Goal: Task Accomplishment & Management: Complete application form

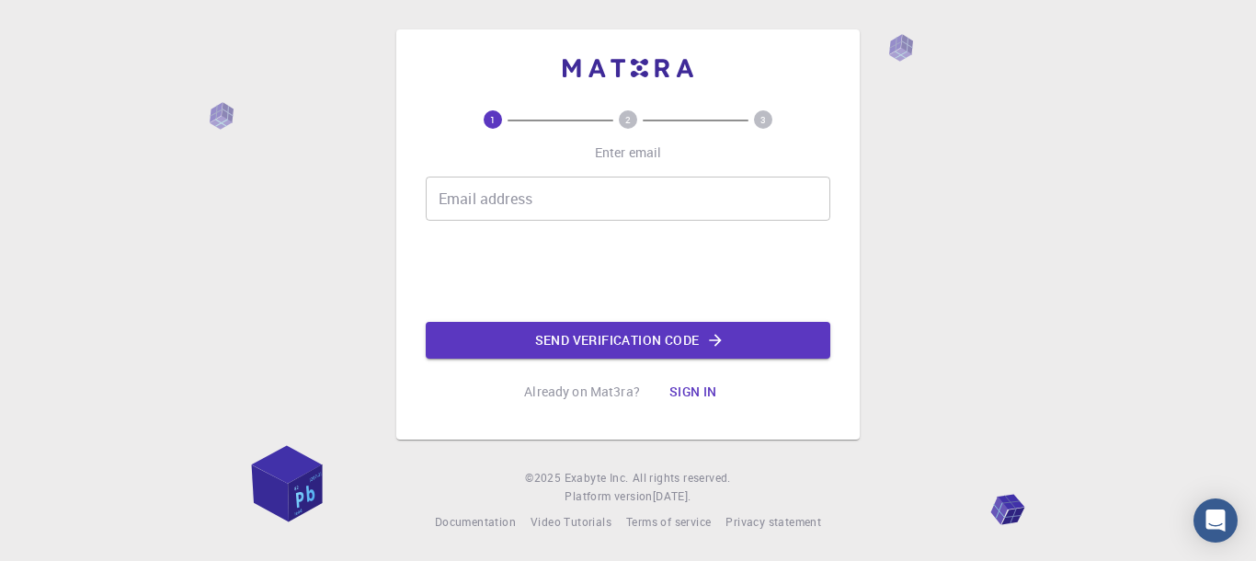
click at [454, 204] on input "Email address" at bounding box center [628, 198] width 404 height 44
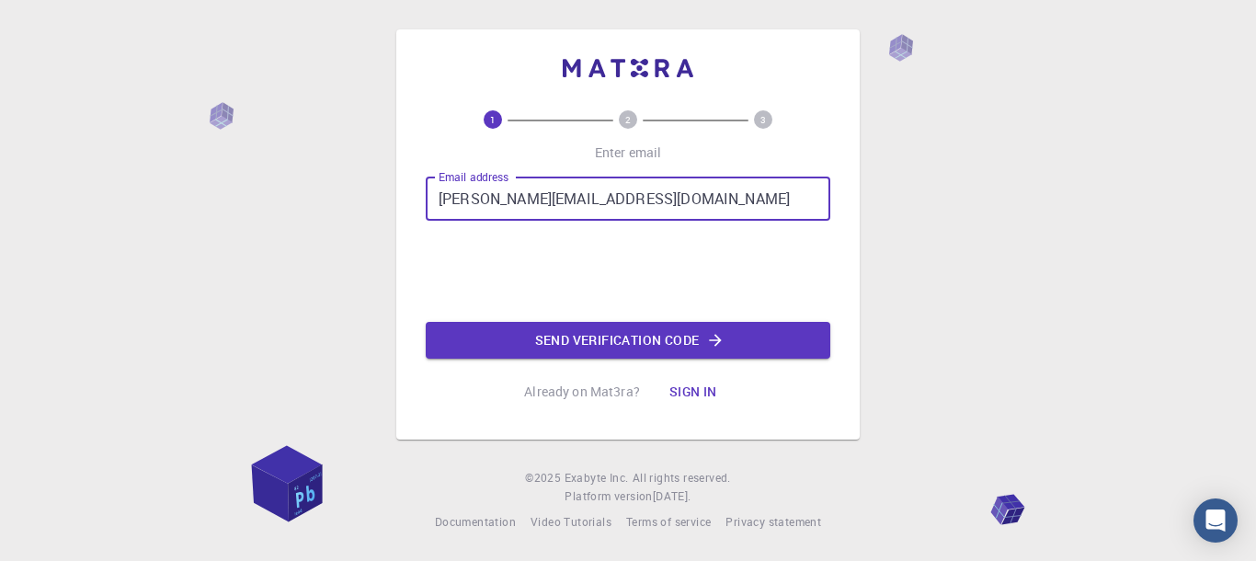
type input "[PERSON_NAME][EMAIL_ADDRESS][DOMAIN_NAME]"
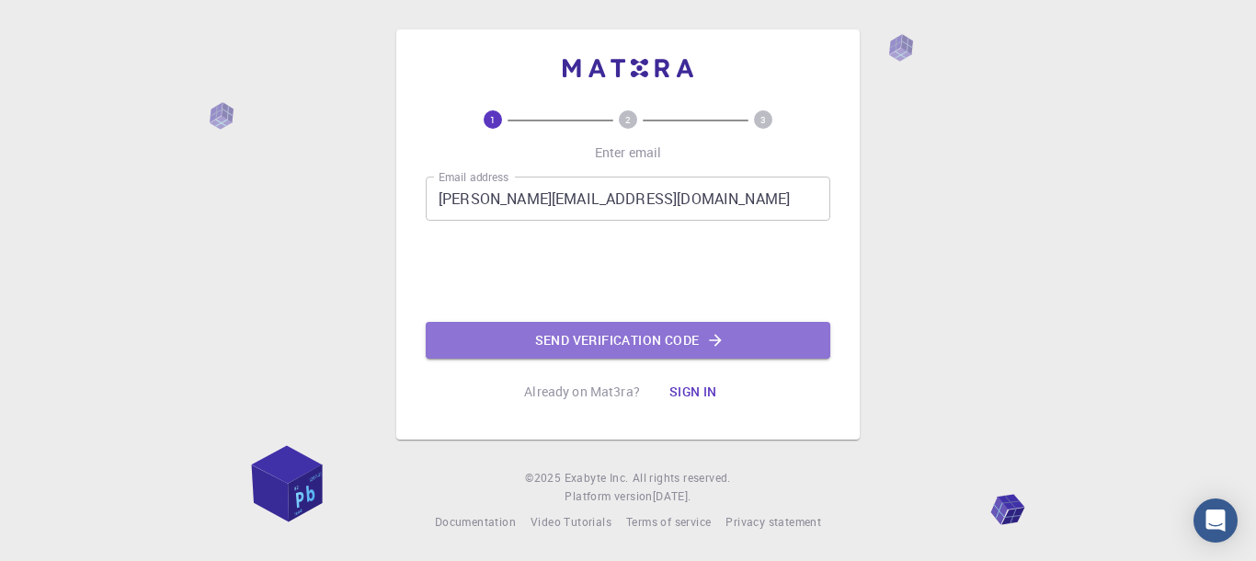
click at [601, 349] on button "Send verification code" at bounding box center [628, 340] width 404 height 37
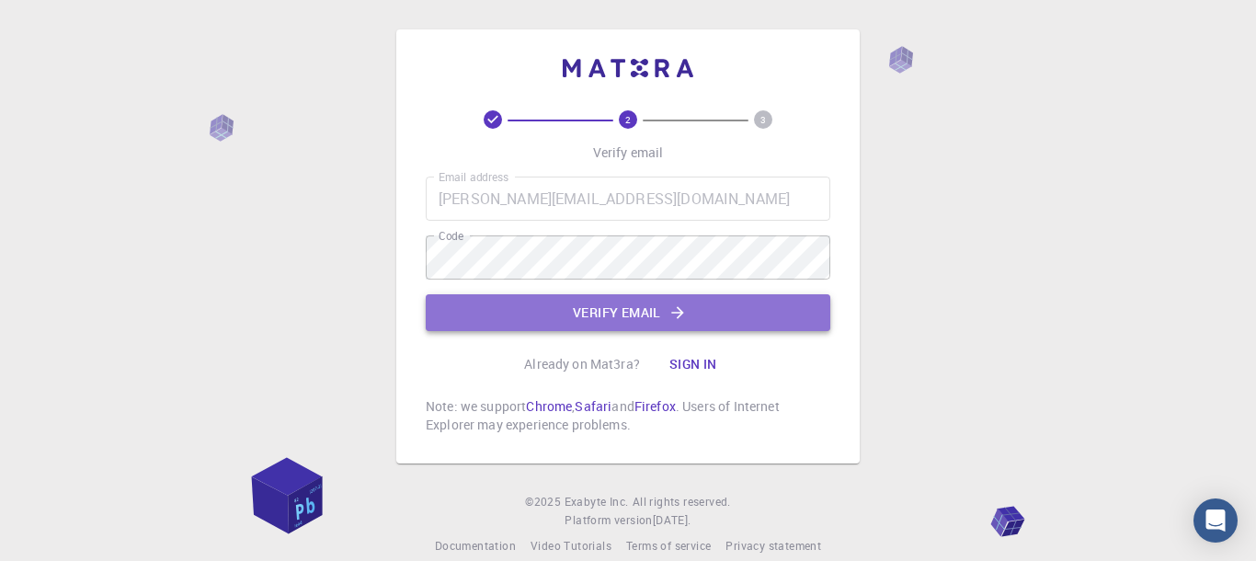
click at [642, 310] on button "Verify email" at bounding box center [628, 312] width 404 height 37
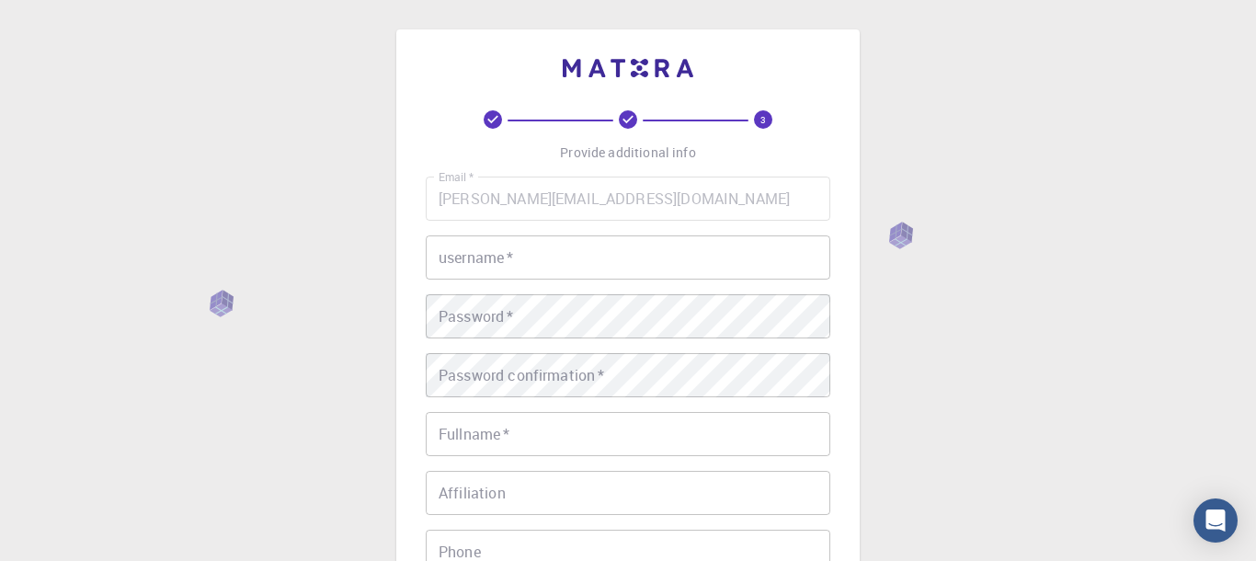
click at [471, 257] on input "username   *" at bounding box center [628, 257] width 404 height 44
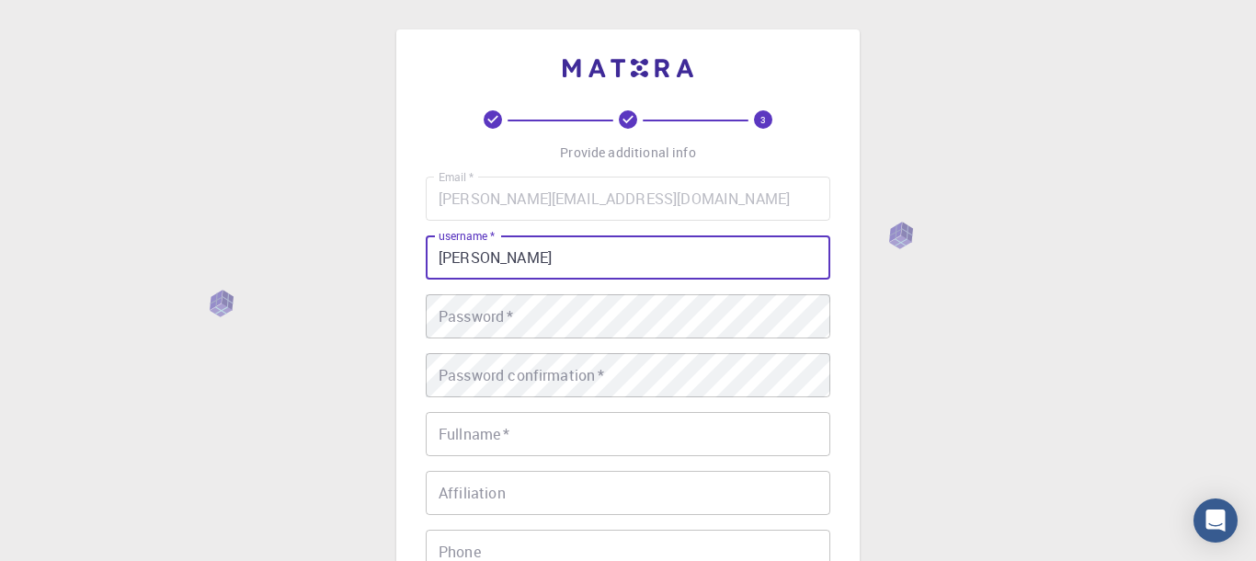
type input "[PERSON_NAME]"
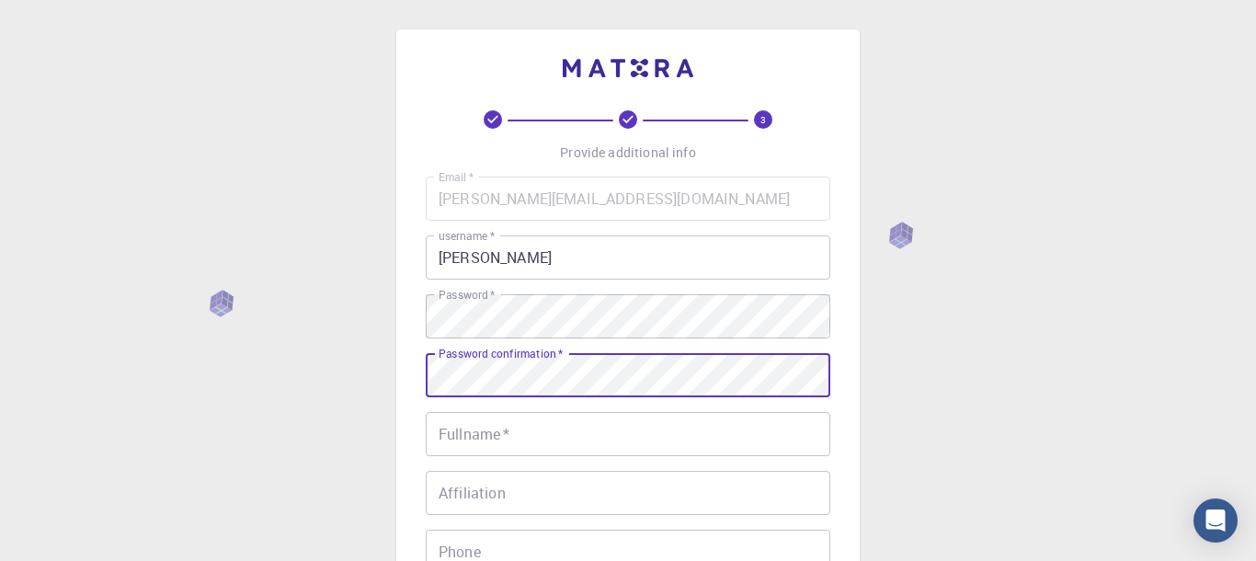
scroll to position [254, 0]
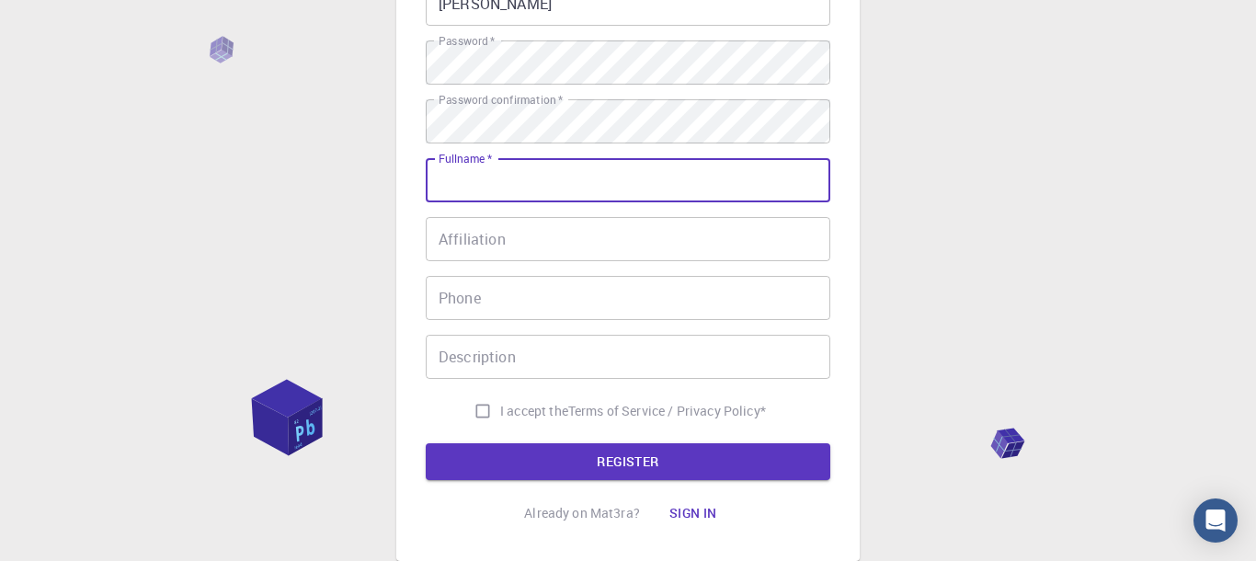
drag, startPoint x: 535, startPoint y: 188, endPoint x: 524, endPoint y: 186, distance: 11.2
click at [533, 186] on input "Fullname   *" at bounding box center [628, 180] width 404 height 44
type input "[PERSON_NAME]"
type input "016098532958"
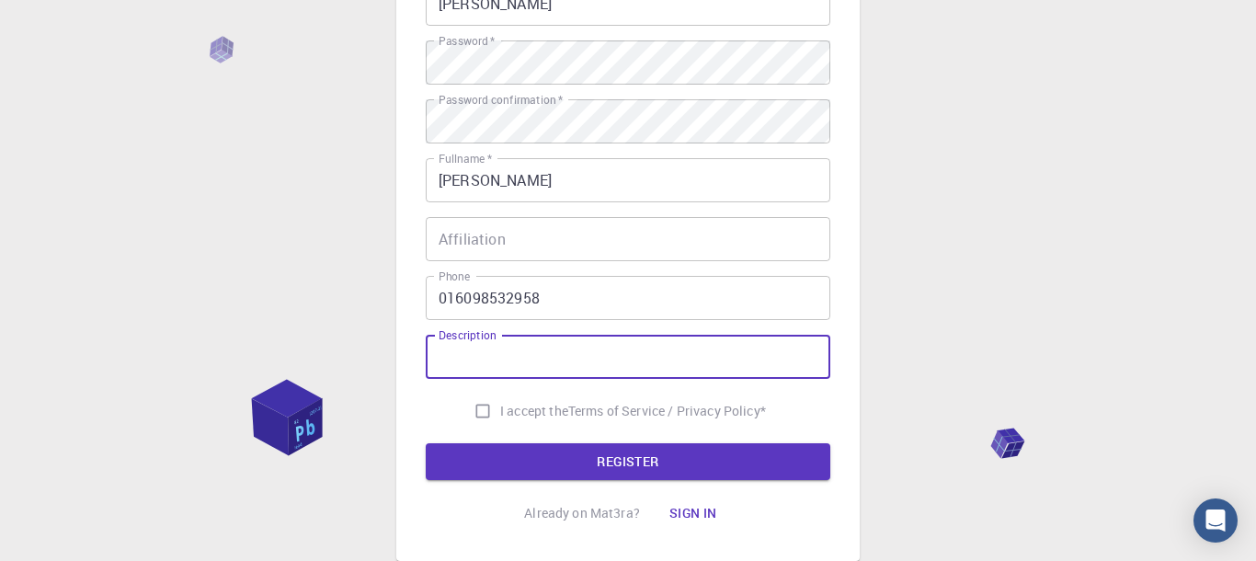
click at [501, 362] on input "Description" at bounding box center [628, 357] width 404 height 44
type input "63814 Mainaschaff"
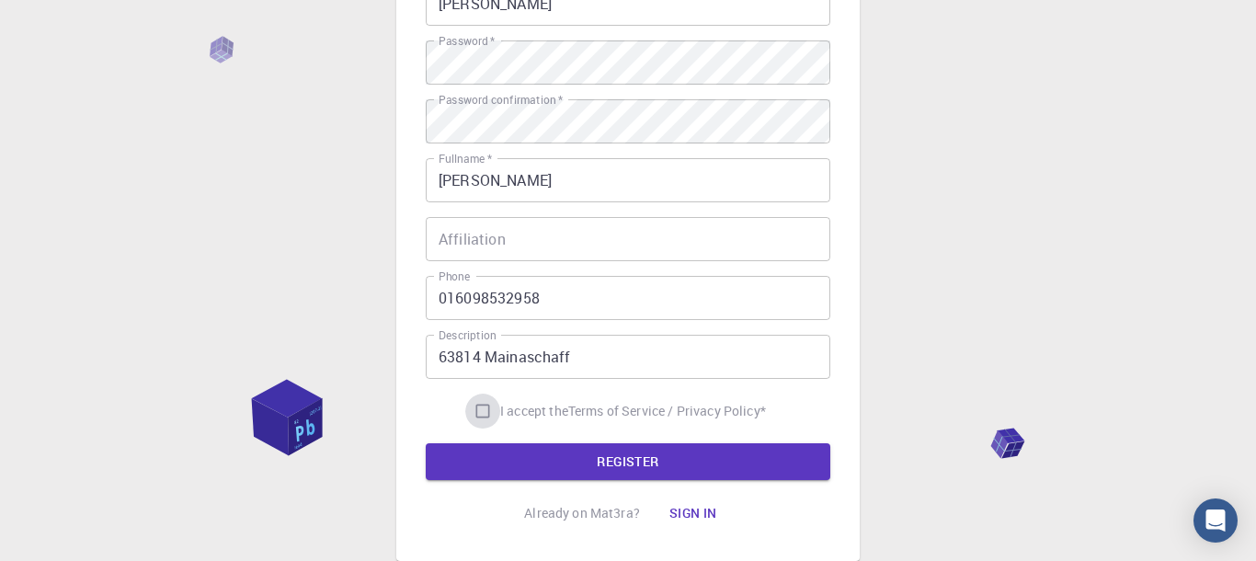
click at [483, 408] on input "I accept the Terms of Service / Privacy Policy *" at bounding box center [482, 410] width 35 height 35
checkbox input "true"
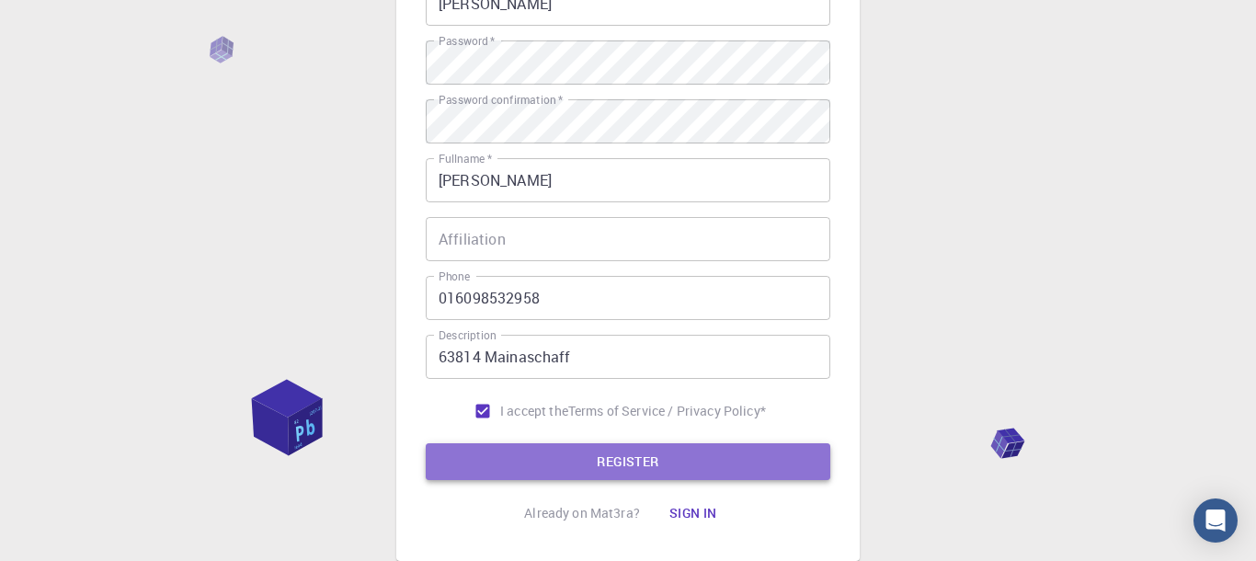
click at [611, 461] on button "REGISTER" at bounding box center [628, 461] width 404 height 37
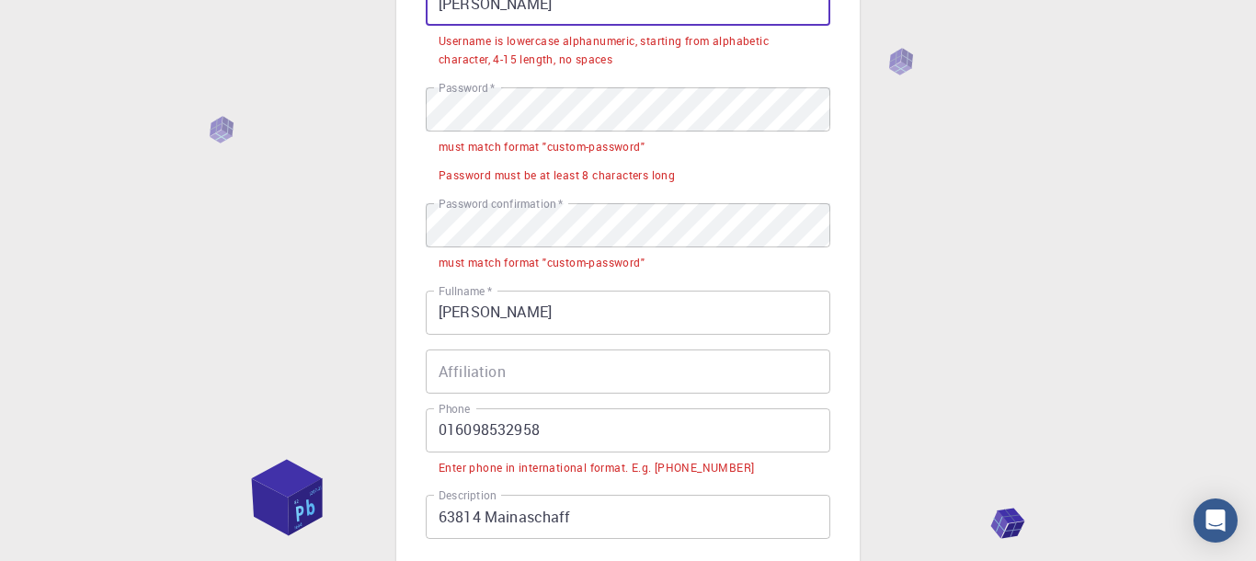
click at [488, 4] on input "[PERSON_NAME]" at bounding box center [628, 4] width 404 height 44
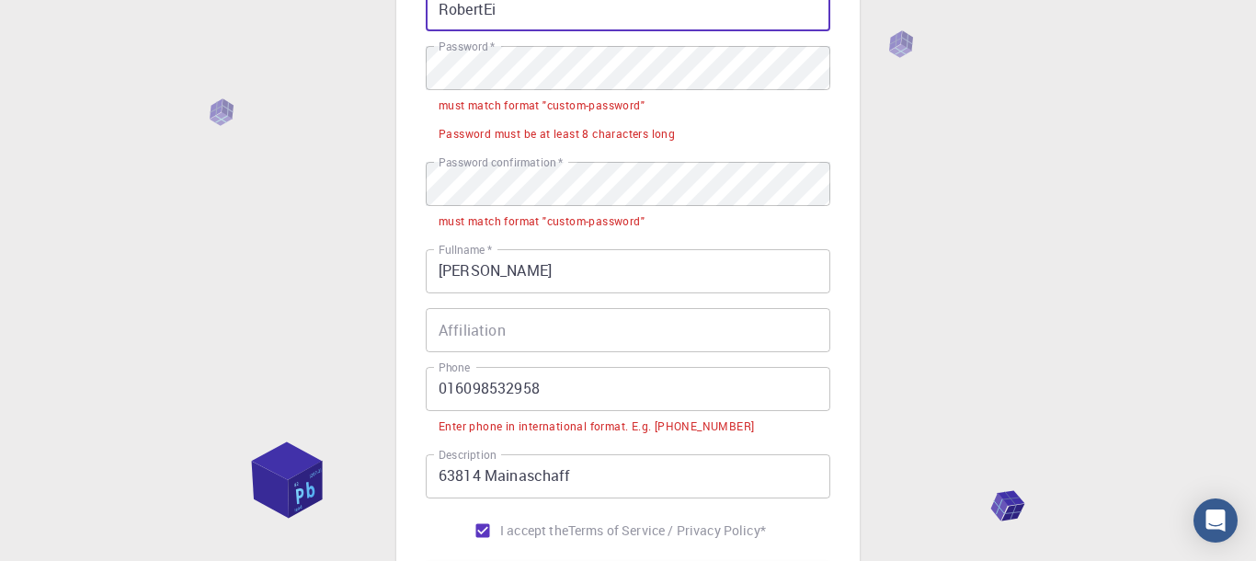
type input "RobertEi"
drag, startPoint x: 919, startPoint y: 51, endPoint x: 919, endPoint y: 63, distance: 12.9
click at [919, 63] on div "3 Provide additional info Email   * [PERSON_NAME][EMAIL_ADDRESS][DOMAIN_NAME] E…" at bounding box center [628, 276] width 1256 height 1049
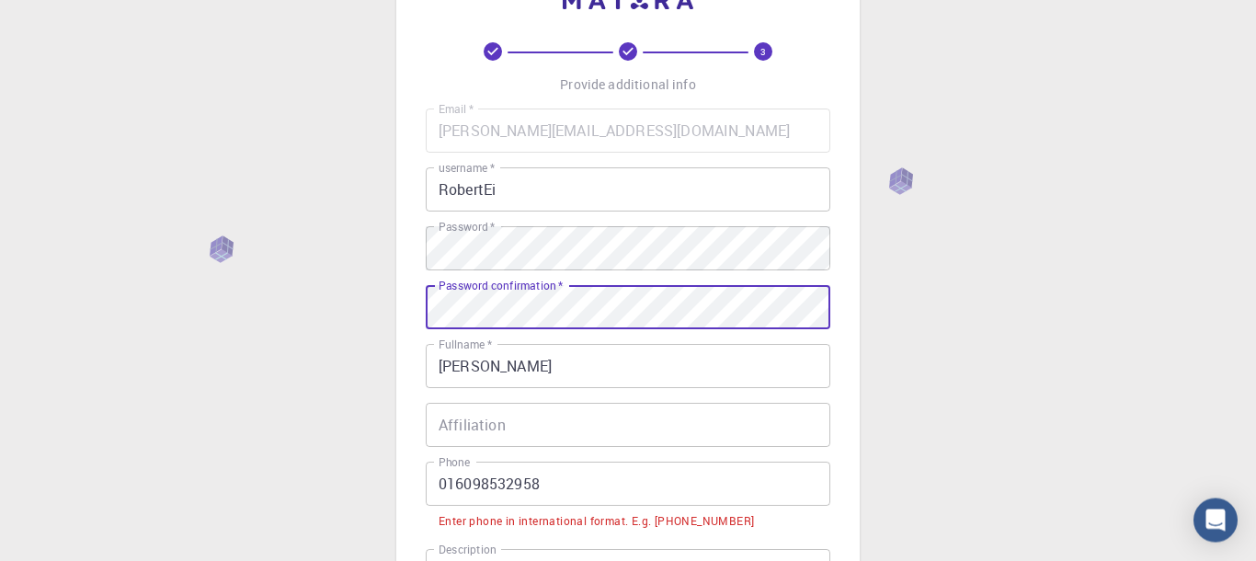
scroll to position [127, 0]
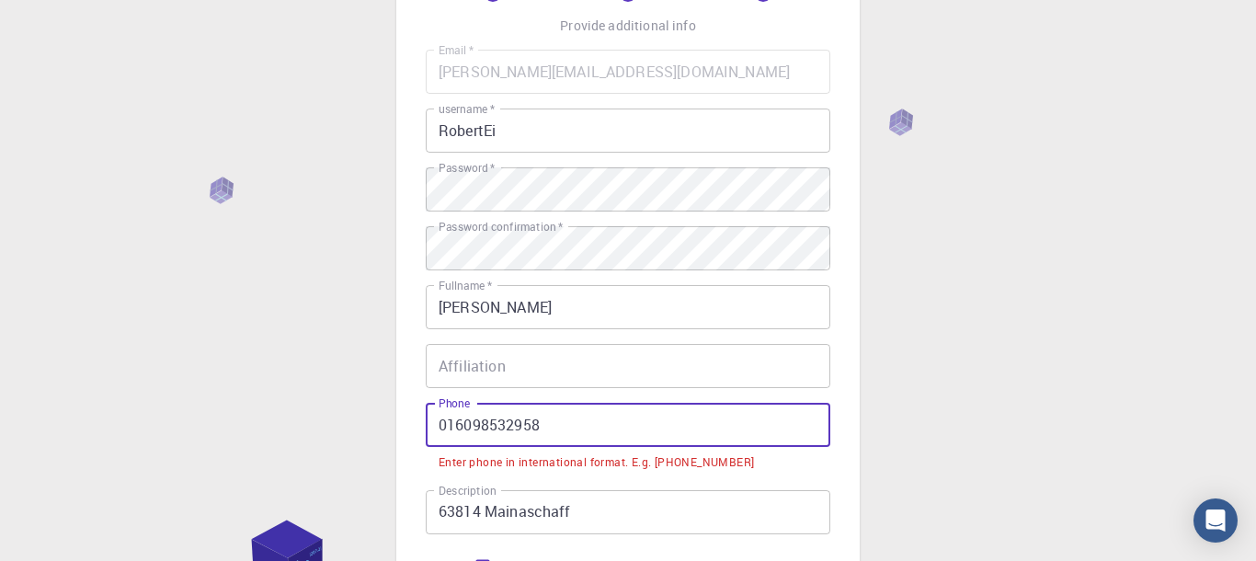
drag, startPoint x: 448, startPoint y: 424, endPoint x: 434, endPoint y: 414, distance: 17.1
click at [438, 416] on input "016098532958" at bounding box center [628, 425] width 404 height 44
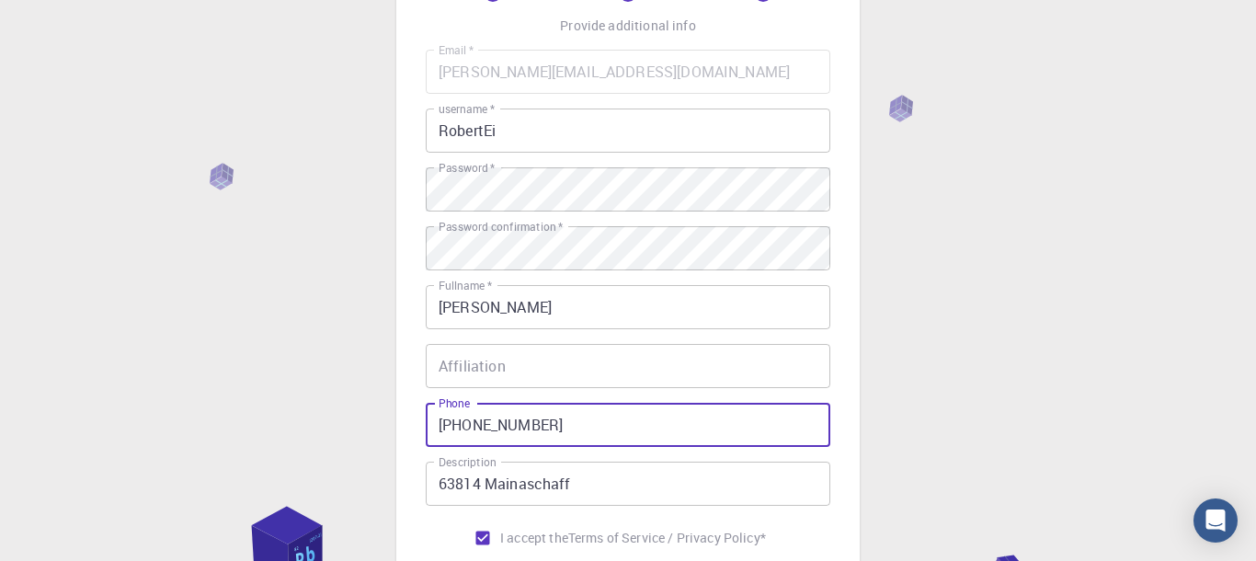
type input "[PHONE_NUMBER]"
click at [972, 354] on div "3 Provide additional info Email   * [PERSON_NAME][EMAIL_ADDRESS][DOMAIN_NAME] E…" at bounding box center [628, 341] width 1256 height 936
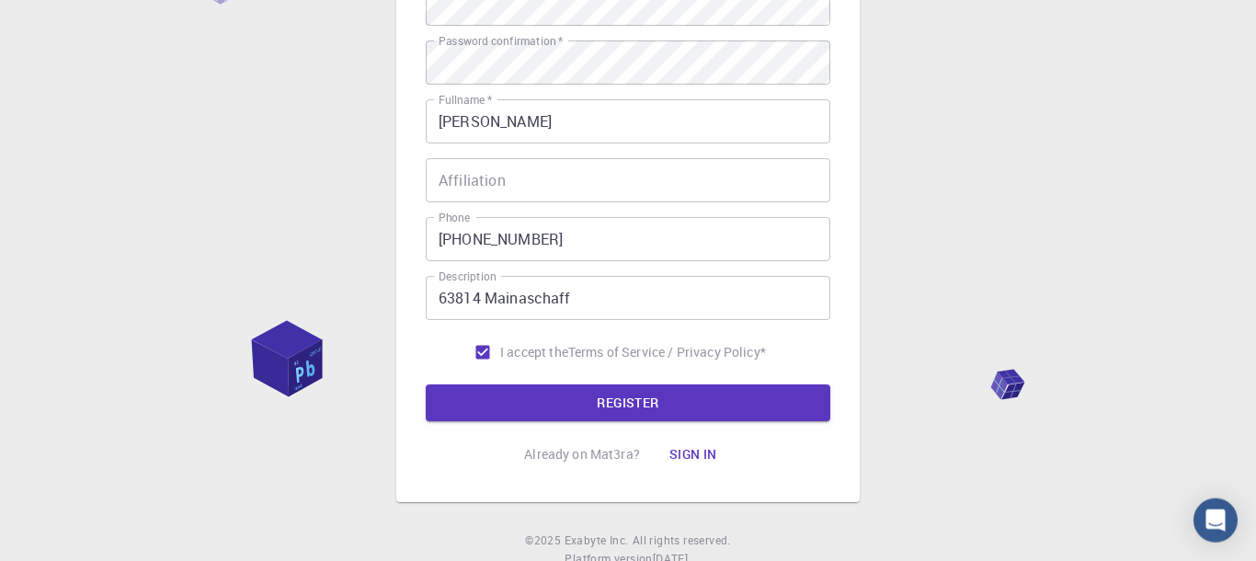
scroll to position [381, 0]
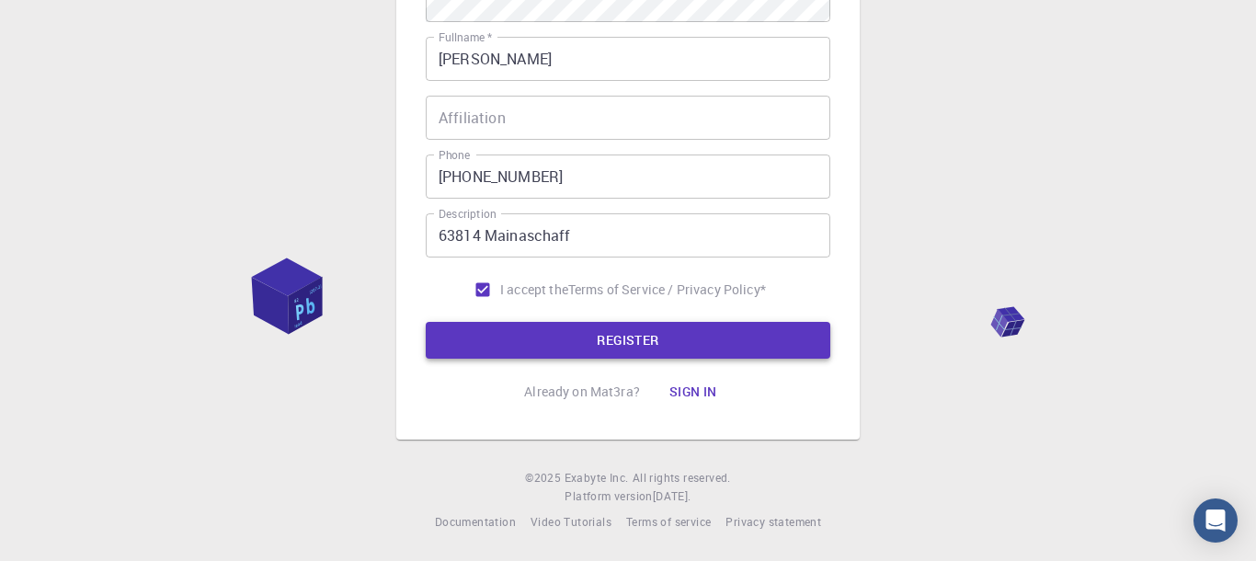
click at [624, 337] on button "REGISTER" at bounding box center [628, 340] width 404 height 37
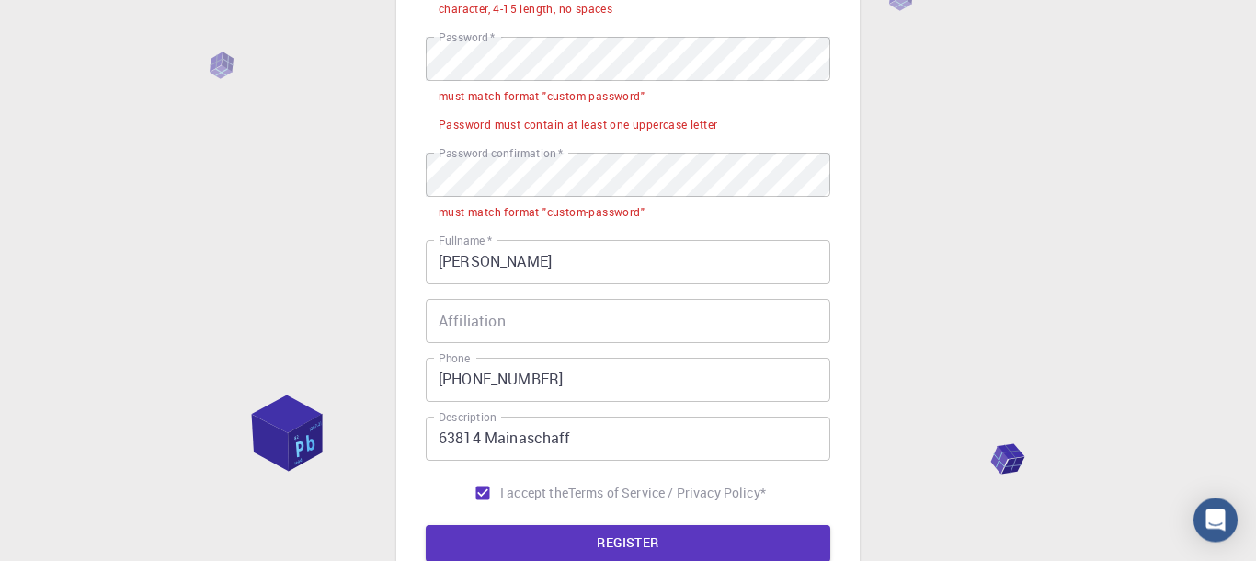
scroll to position [0, 0]
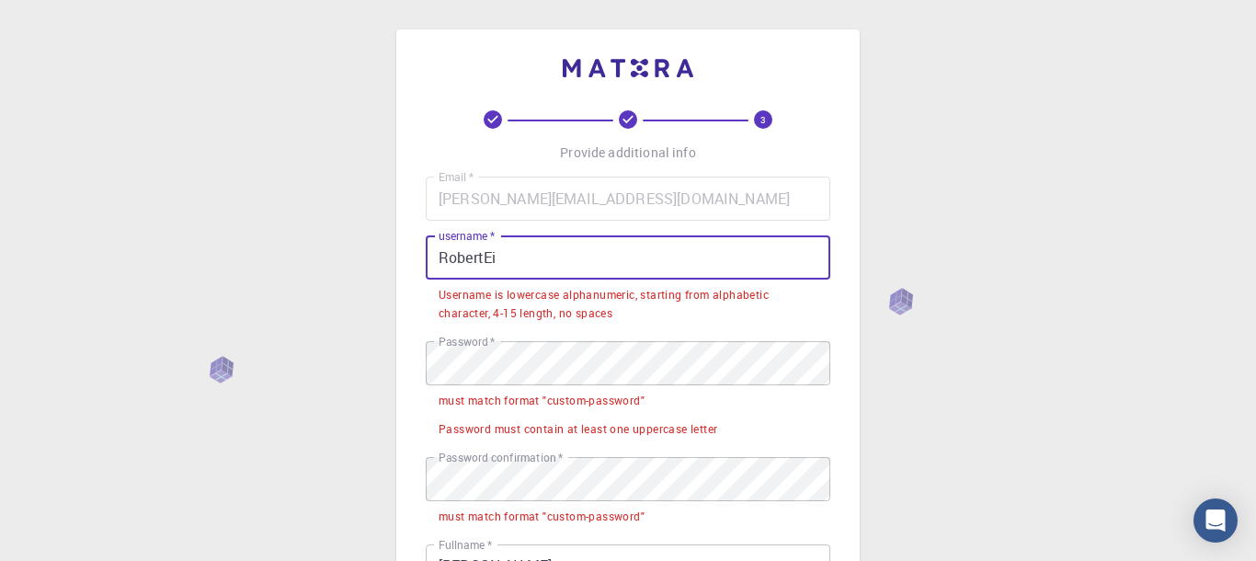
click at [461, 257] on input "RobertEi" at bounding box center [628, 257] width 404 height 44
drag, startPoint x: 457, startPoint y: 255, endPoint x: 481, endPoint y: 259, distance: 24.3
click at [481, 259] on input "RobertEi" at bounding box center [628, 257] width 404 height 44
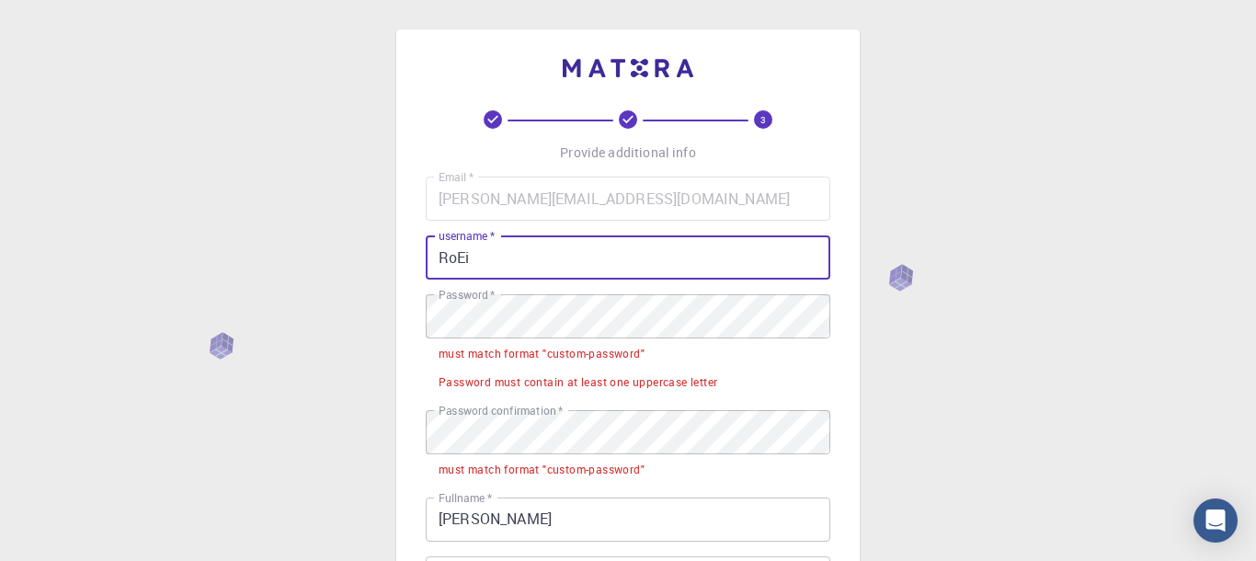
click at [483, 262] on input "RoEi" at bounding box center [628, 257] width 404 height 44
click at [476, 251] on input "RoEi*661946" at bounding box center [628, 257] width 404 height 44
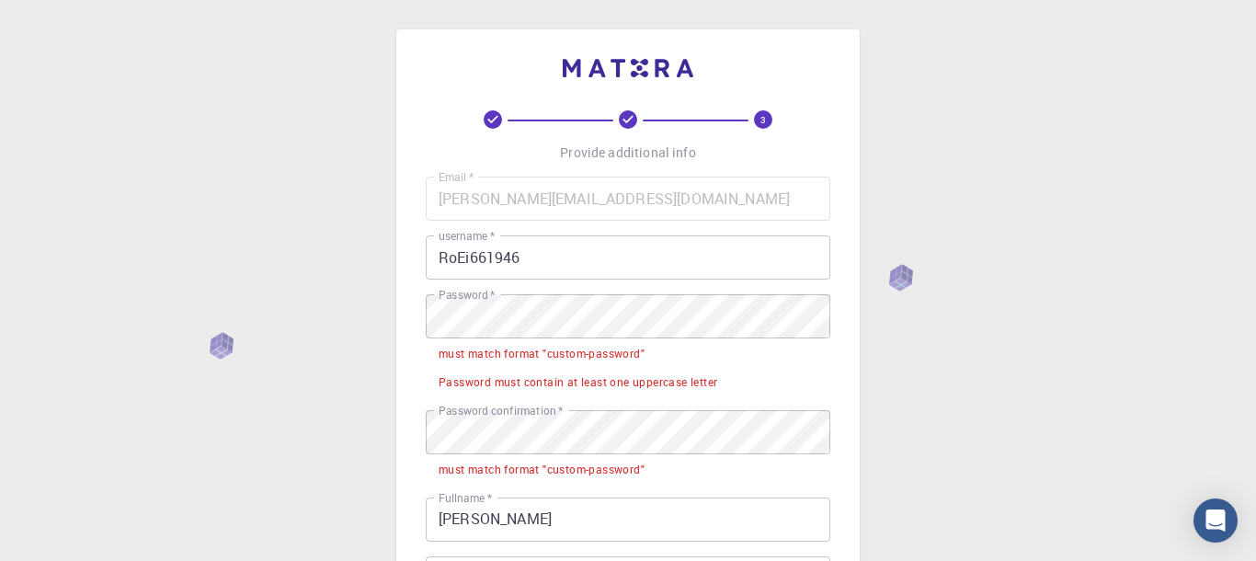
click at [844, 350] on div "3 Provide additional info Email   * [PERSON_NAME][EMAIL_ADDRESS][DOMAIN_NAME] E…" at bounding box center [627, 464] width 463 height 870
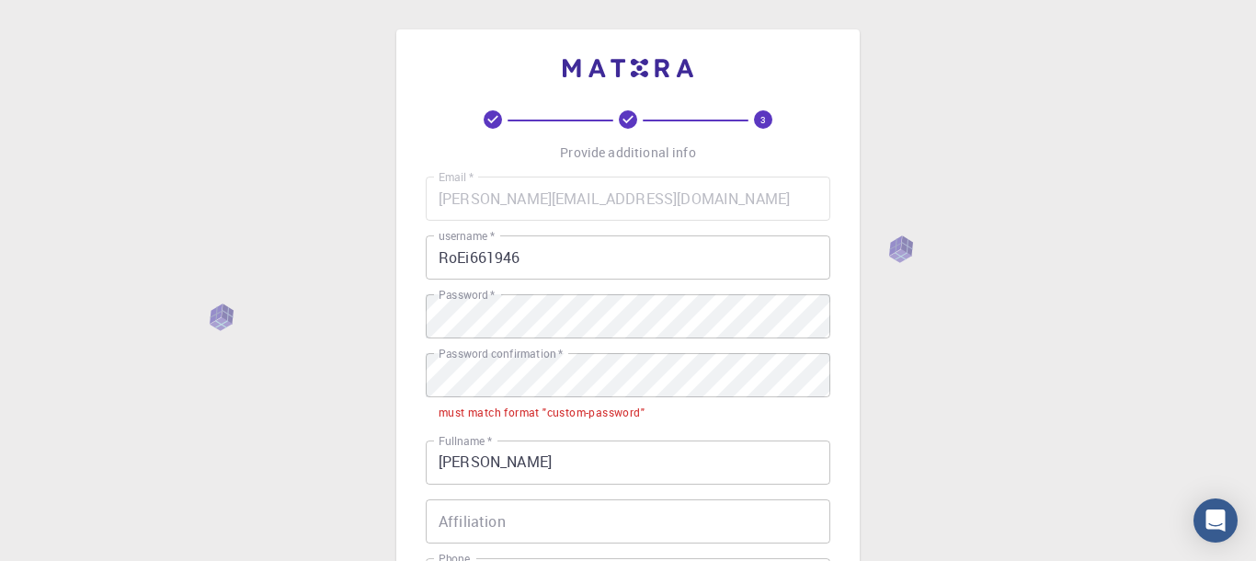
click at [387, 308] on div "3 Provide additional info Email   * [PERSON_NAME][EMAIL_ADDRESS][DOMAIN_NAME] E…" at bounding box center [628, 482] width 1256 height 964
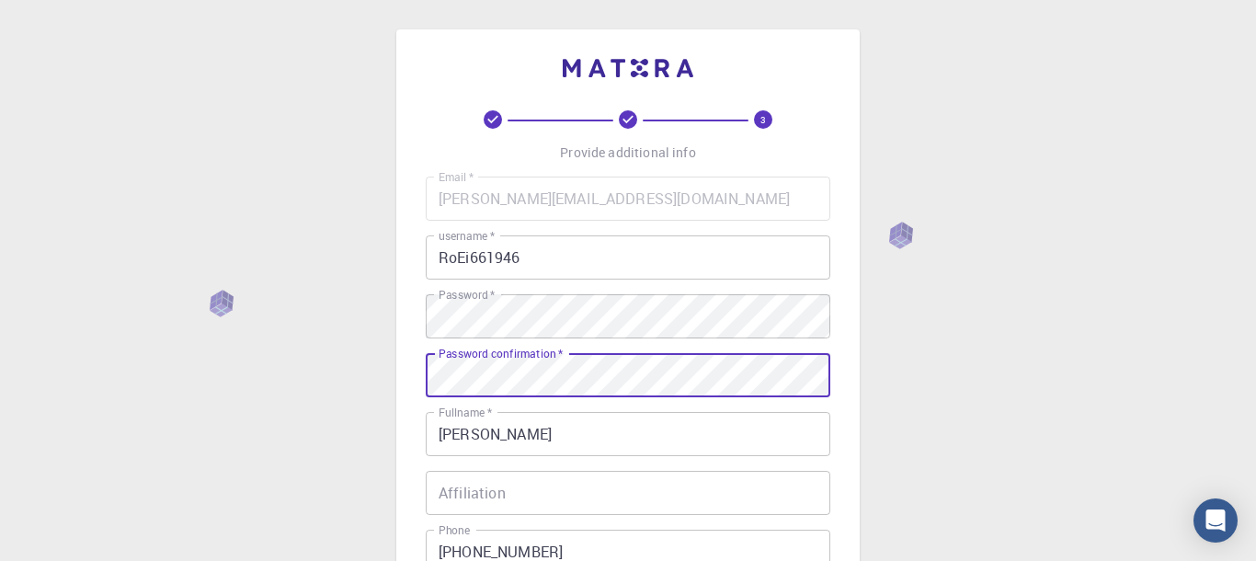
click at [917, 475] on div "3 Provide additional info Email   * [PERSON_NAME][EMAIL_ADDRESS][DOMAIN_NAME] E…" at bounding box center [628, 468] width 1256 height 936
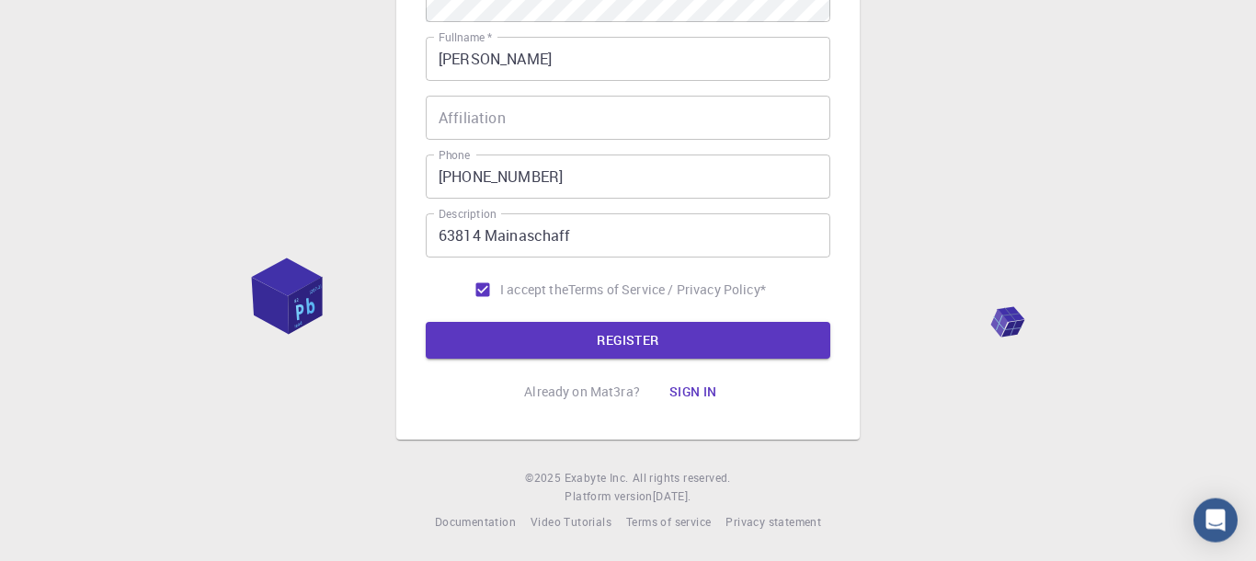
scroll to position [385, 0]
drag, startPoint x: 632, startPoint y: 329, endPoint x: 621, endPoint y: 340, distance: 15.6
click at [627, 334] on button "REGISTER" at bounding box center [628, 340] width 404 height 37
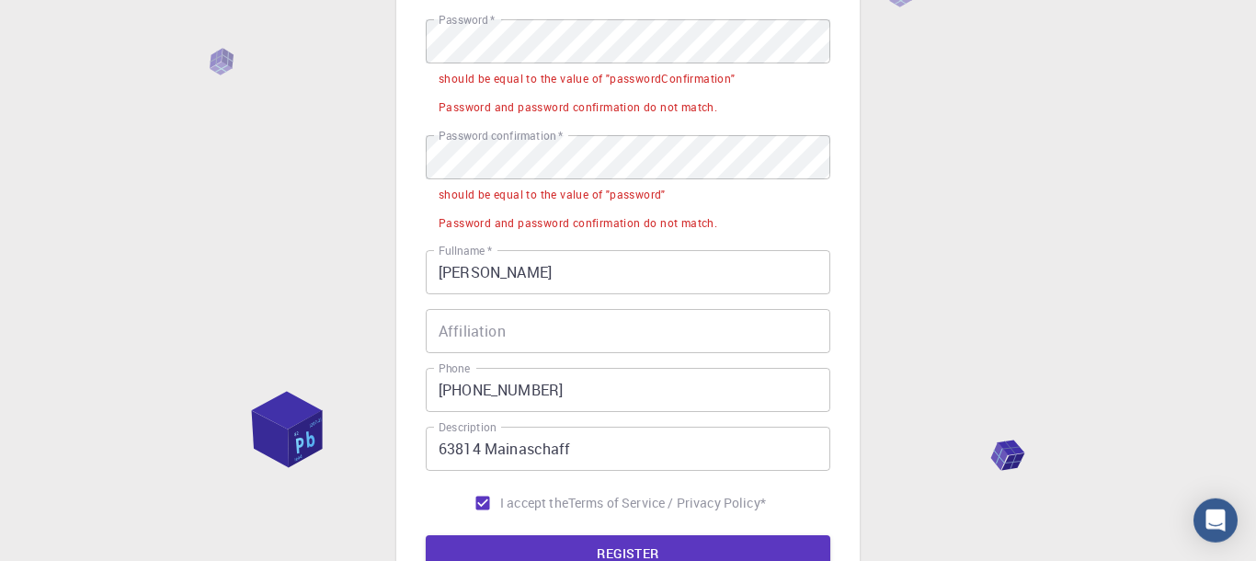
scroll to position [234, 0]
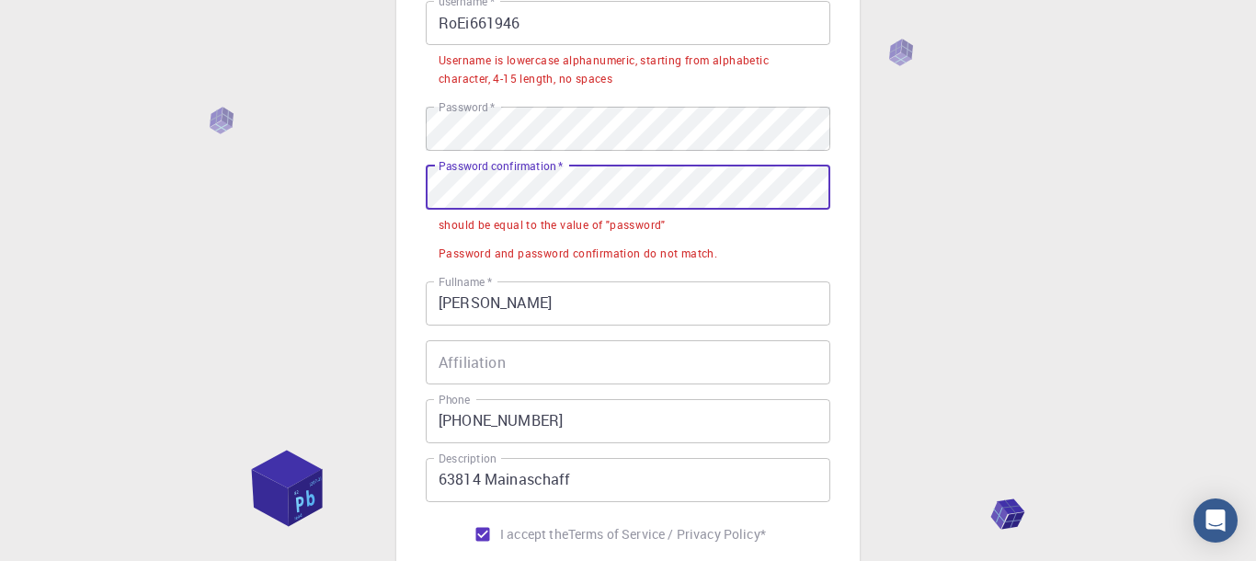
click at [324, 247] on div "3 Provide additional info Email   * [PERSON_NAME][EMAIL_ADDRESS][DOMAIN_NAME] E…" at bounding box center [628, 285] width 1256 height 1039
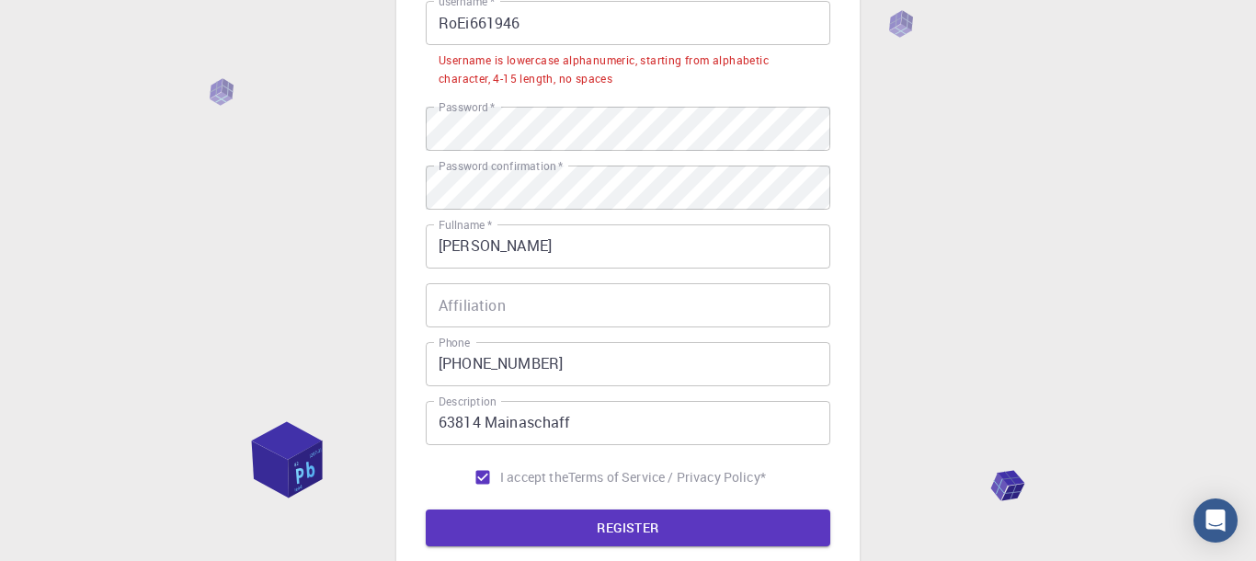
click at [927, 119] on div "3 Provide additional info Email   * [PERSON_NAME][EMAIL_ADDRESS][DOMAIN_NAME] E…" at bounding box center [628, 257] width 1256 height 983
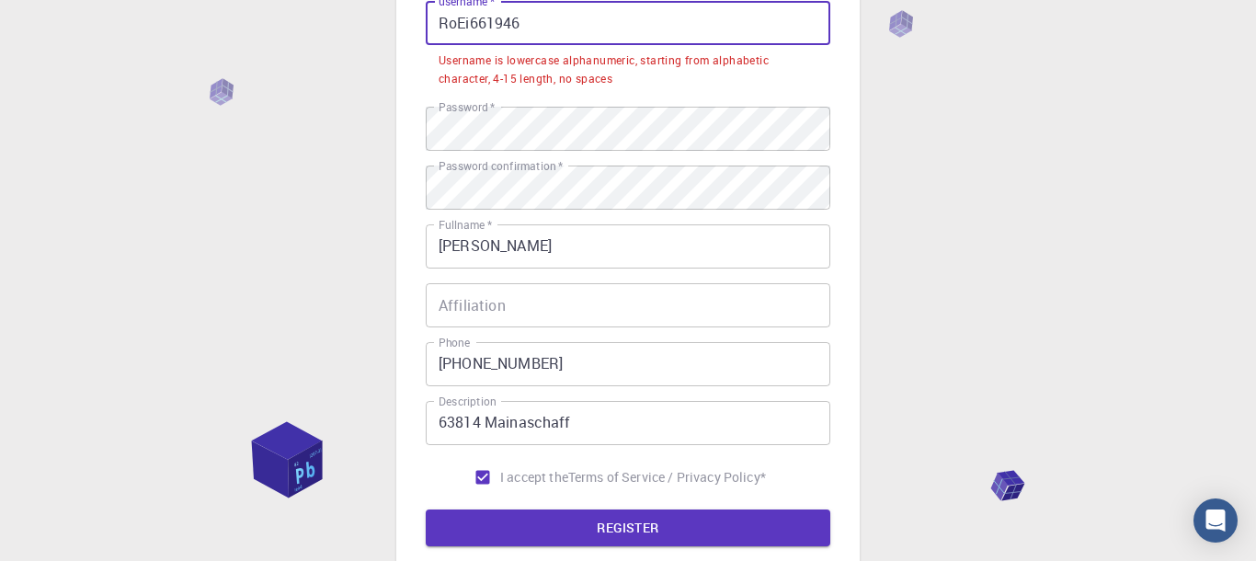
drag, startPoint x: 474, startPoint y: 22, endPoint x: 558, endPoint y: 29, distance: 84.0
click at [558, 29] on input "RoEi661946" at bounding box center [628, 23] width 404 height 44
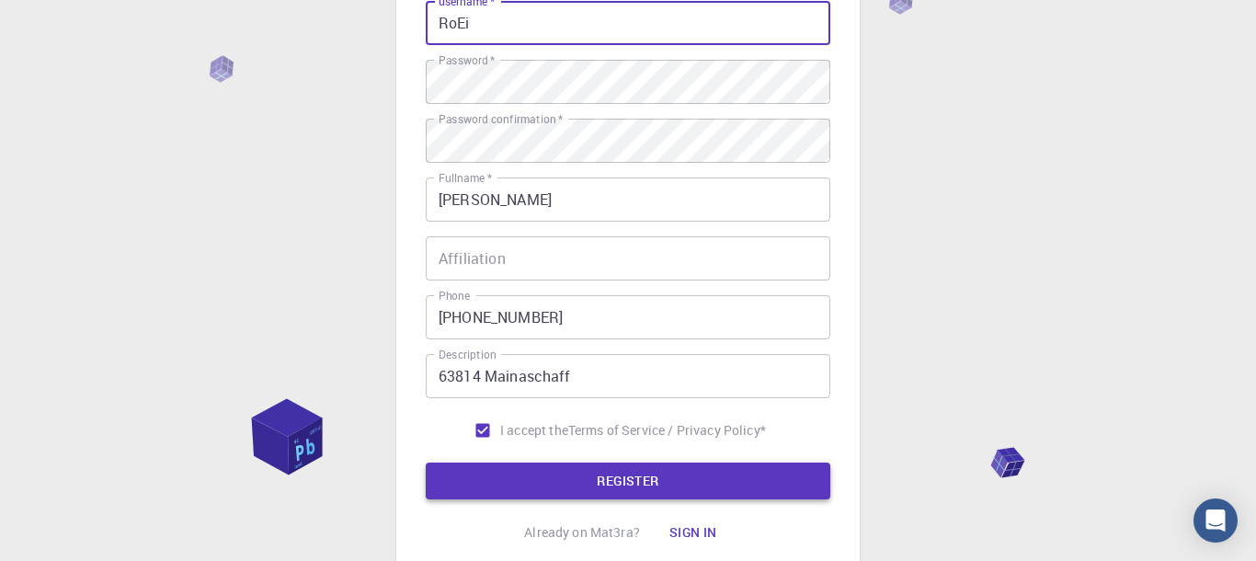
click at [618, 485] on button "REGISTER" at bounding box center [628, 480] width 404 height 37
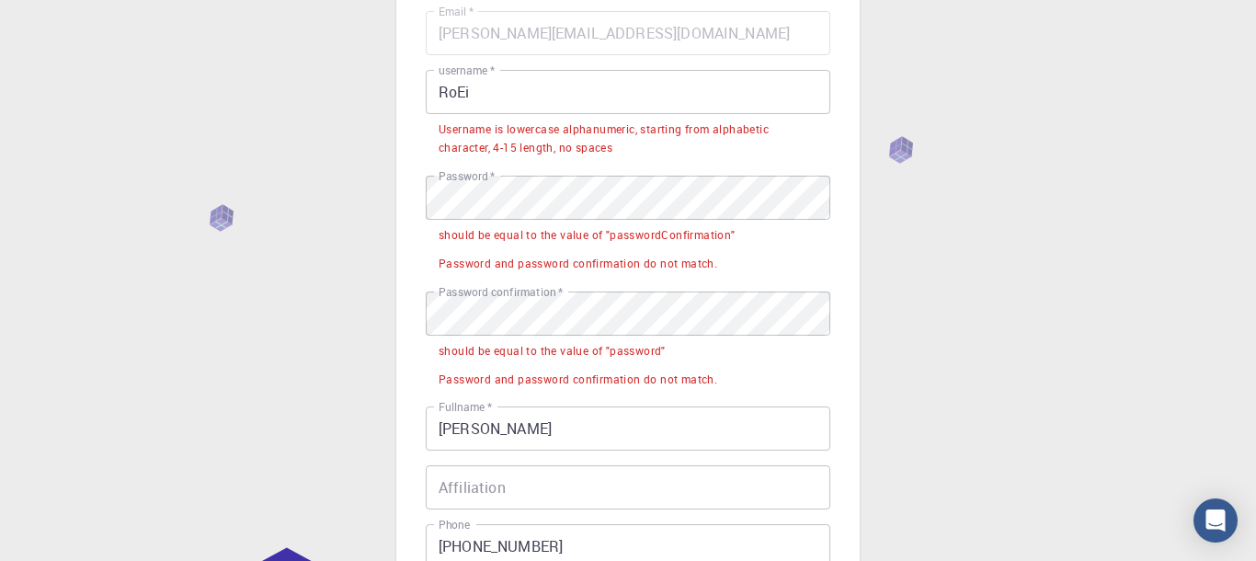
scroll to position [39, 0]
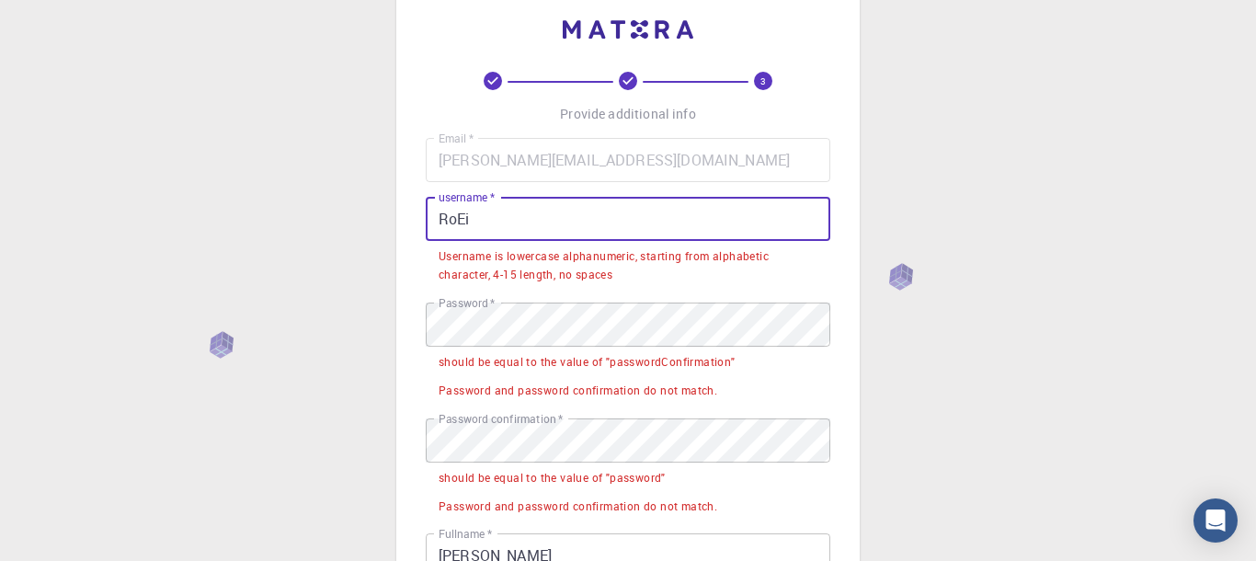
click at [465, 222] on input "RoEi" at bounding box center [628, 219] width 404 height 44
click at [461, 219] on input "RoEi" at bounding box center [628, 219] width 404 height 44
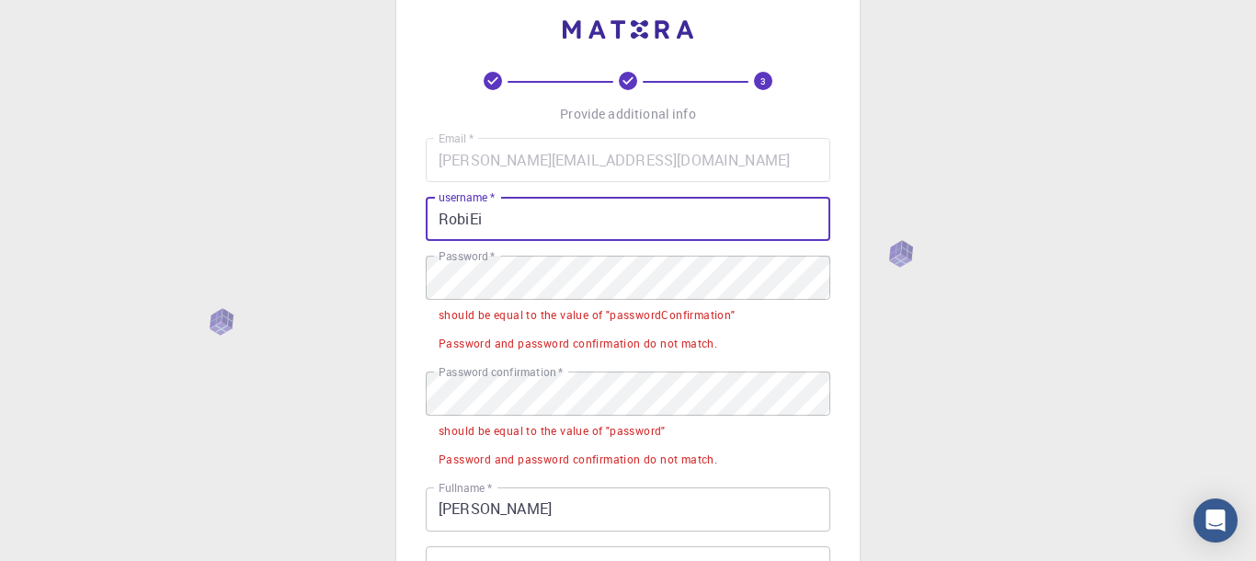
click at [845, 347] on div "3 Provide additional info Email   * [PERSON_NAME][EMAIL_ADDRESS][DOMAIN_NAME] E…" at bounding box center [627, 440] width 463 height 899
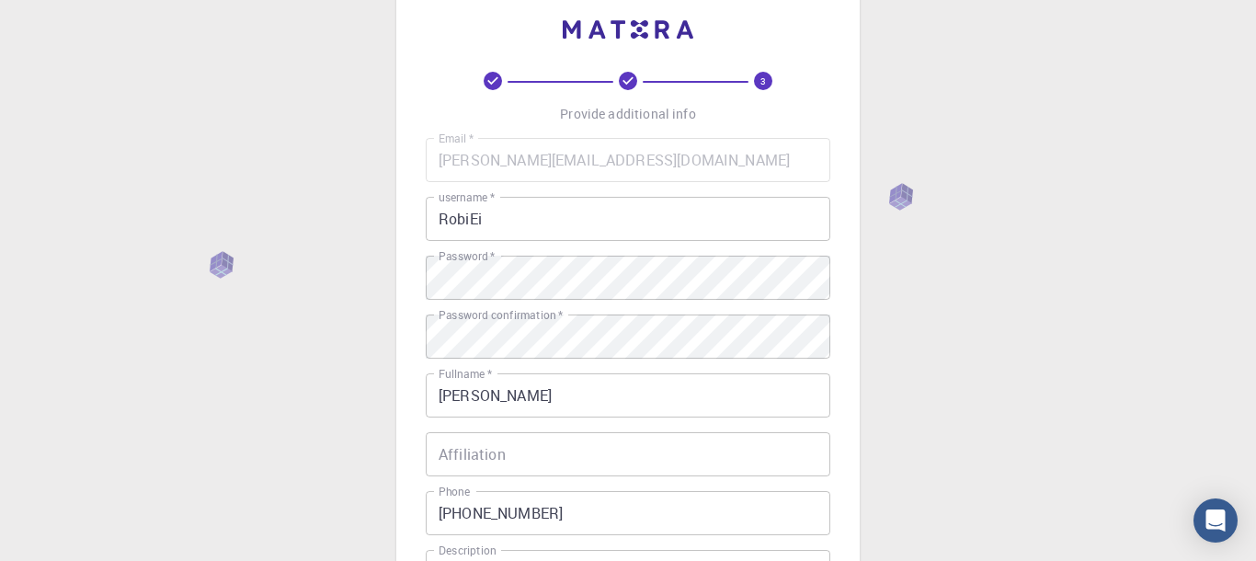
click at [846, 428] on div "3 Provide additional info Email   * [PERSON_NAME][EMAIL_ADDRESS][DOMAIN_NAME] E…" at bounding box center [627, 383] width 463 height 785
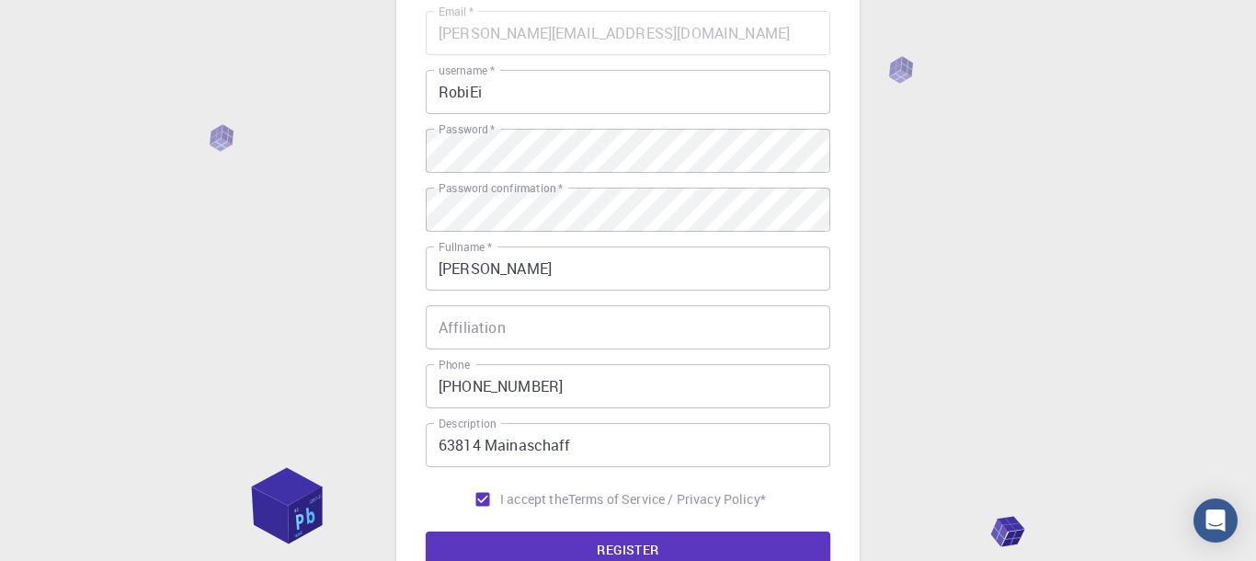
scroll to position [292, 0]
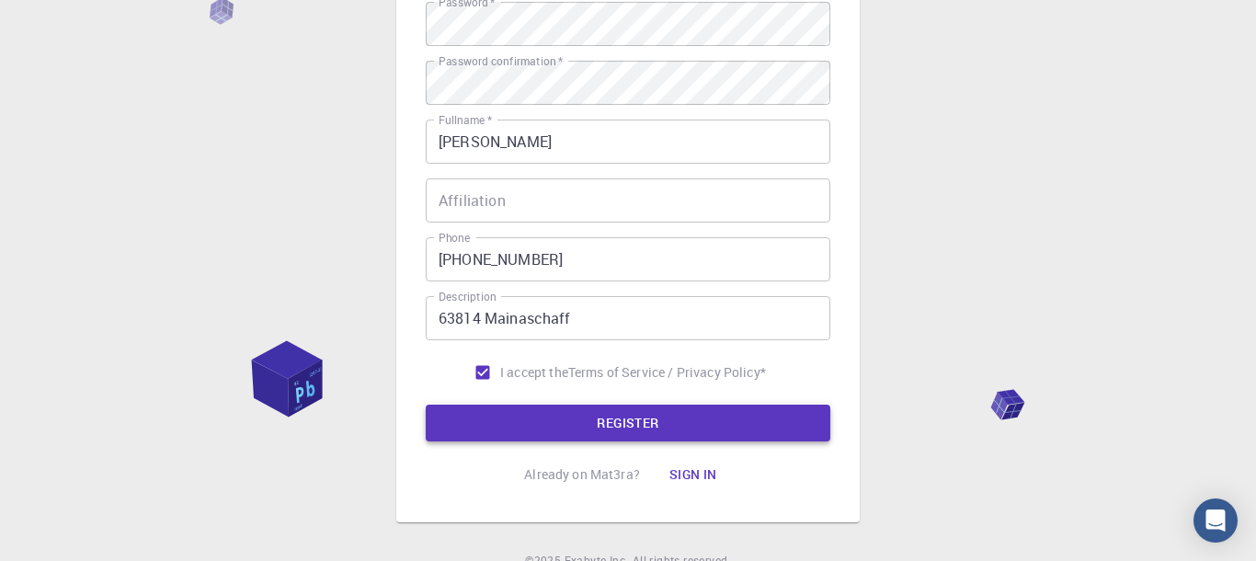
click at [625, 418] on button "REGISTER" at bounding box center [628, 422] width 404 height 37
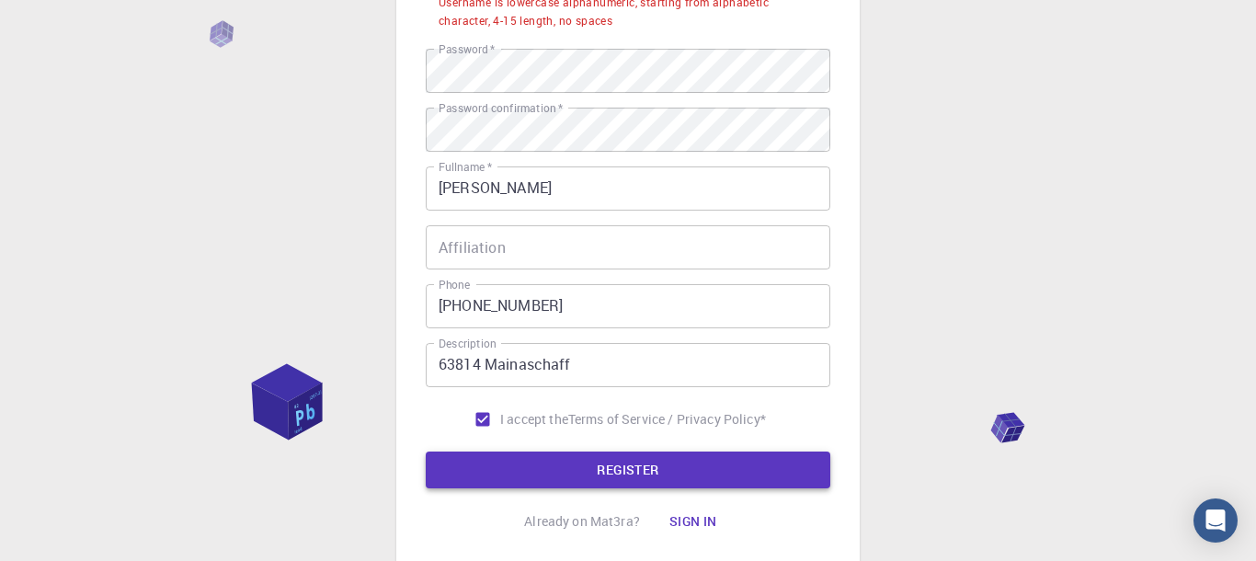
scroll to position [338, 0]
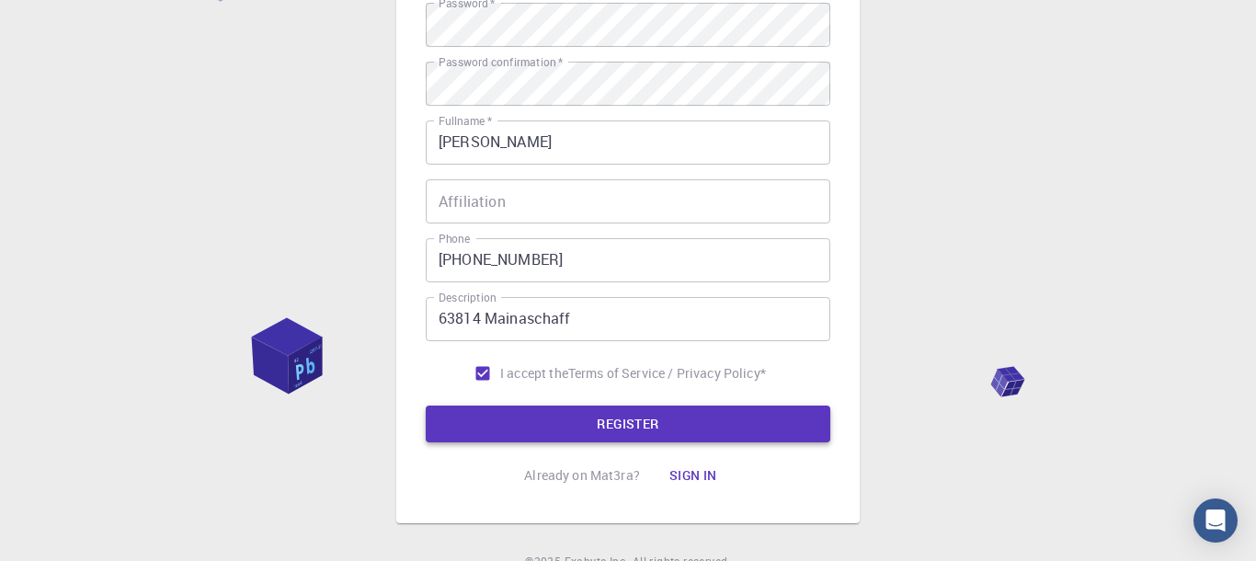
click at [625, 420] on button "REGISTER" at bounding box center [628, 423] width 404 height 37
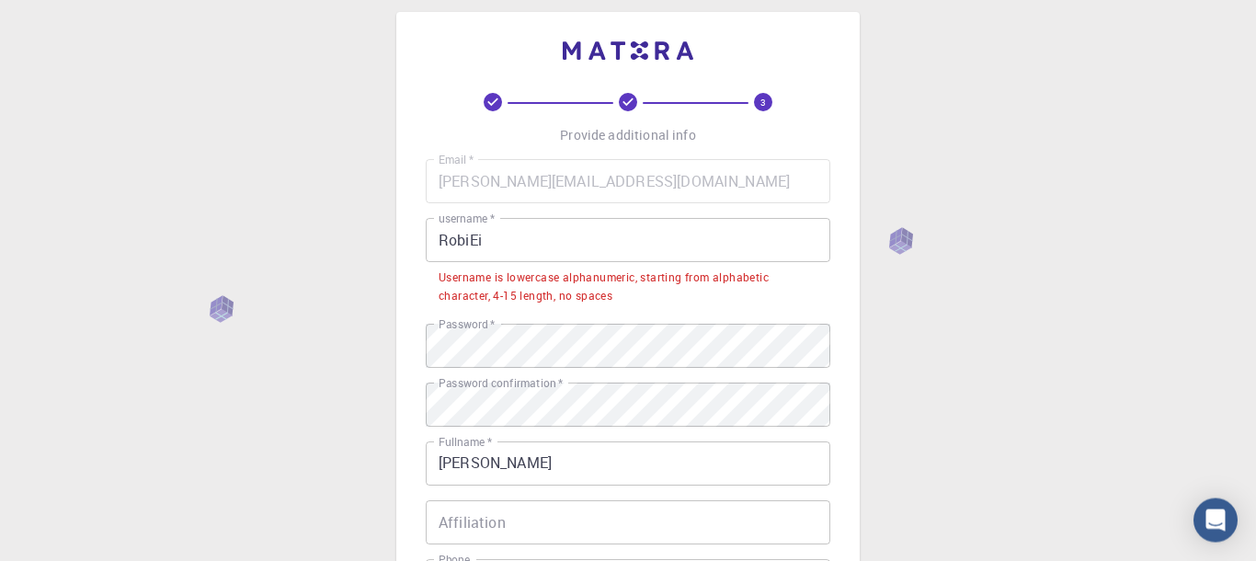
scroll to position [0, 0]
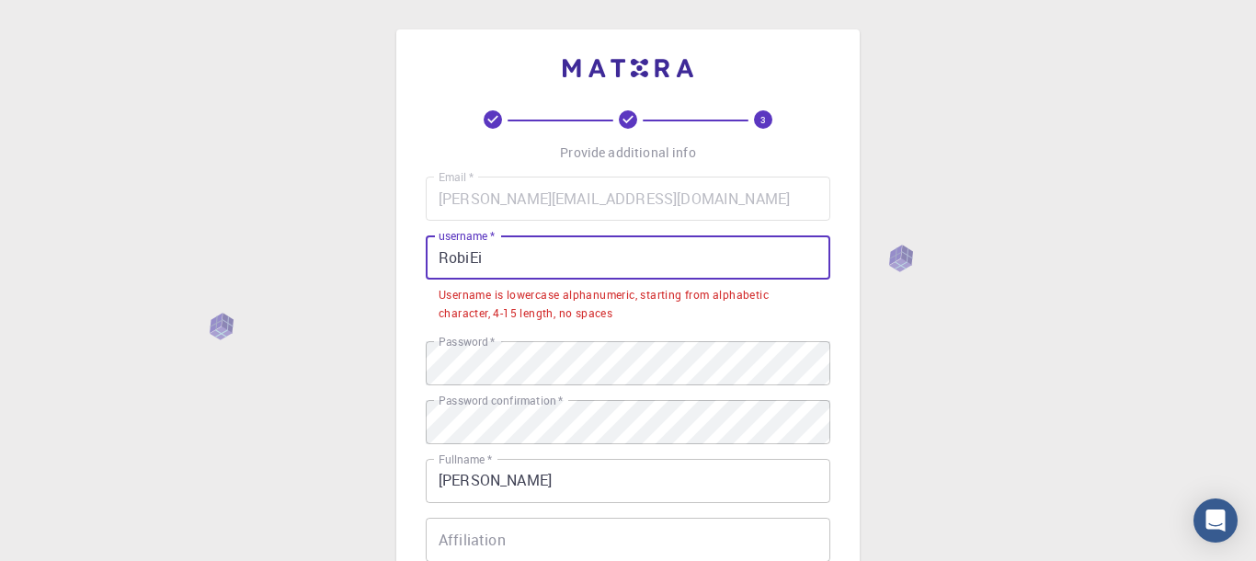
click at [446, 259] on input "RobiEi" at bounding box center [628, 257] width 404 height 44
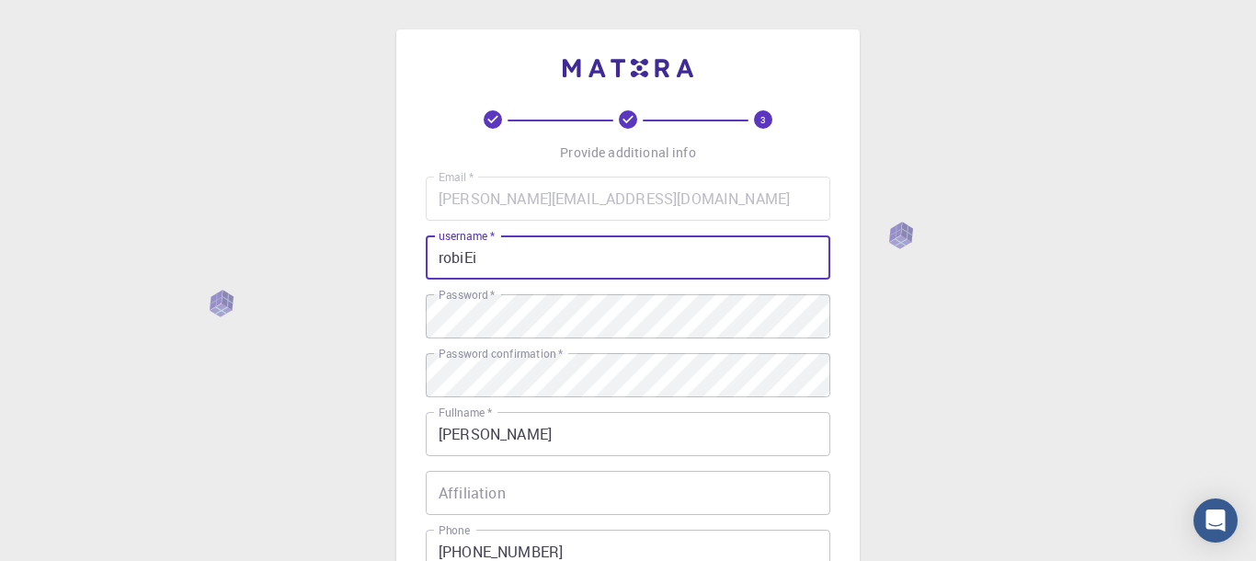
click at [472, 263] on input "robiEi" at bounding box center [628, 257] width 404 height 44
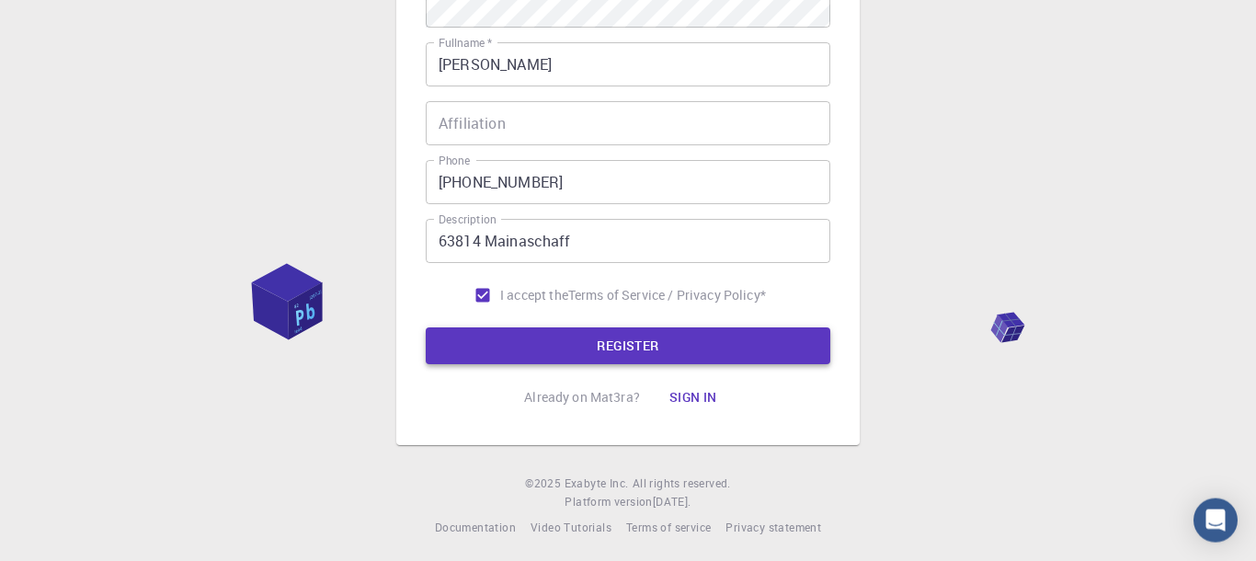
scroll to position [381, 0]
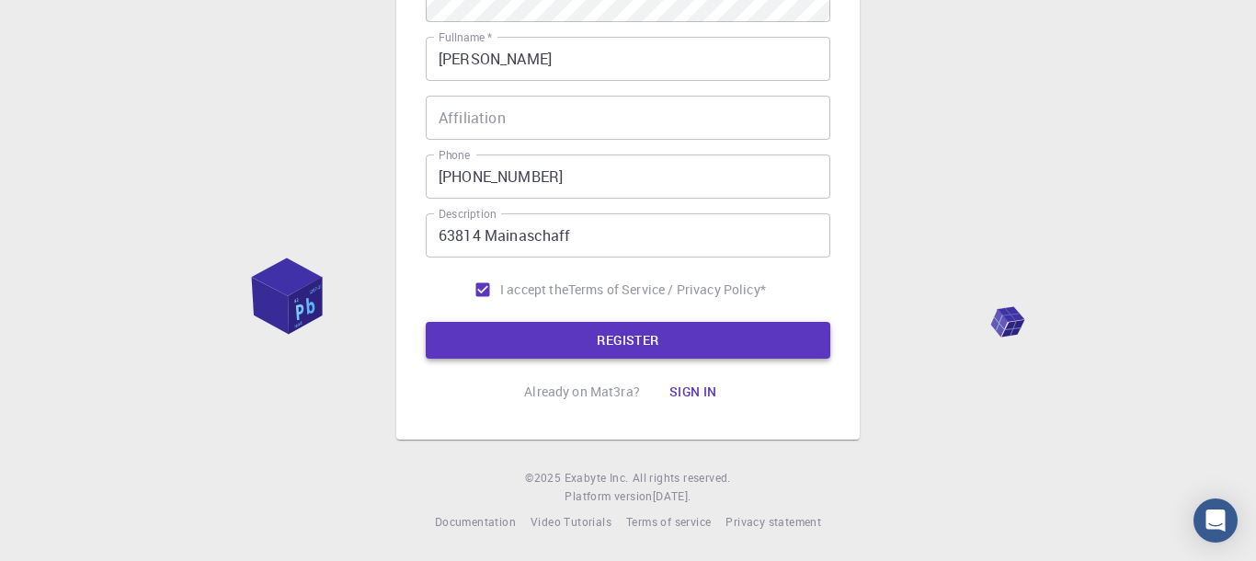
type input "robiei"
click at [617, 336] on button "REGISTER" at bounding box center [628, 340] width 404 height 37
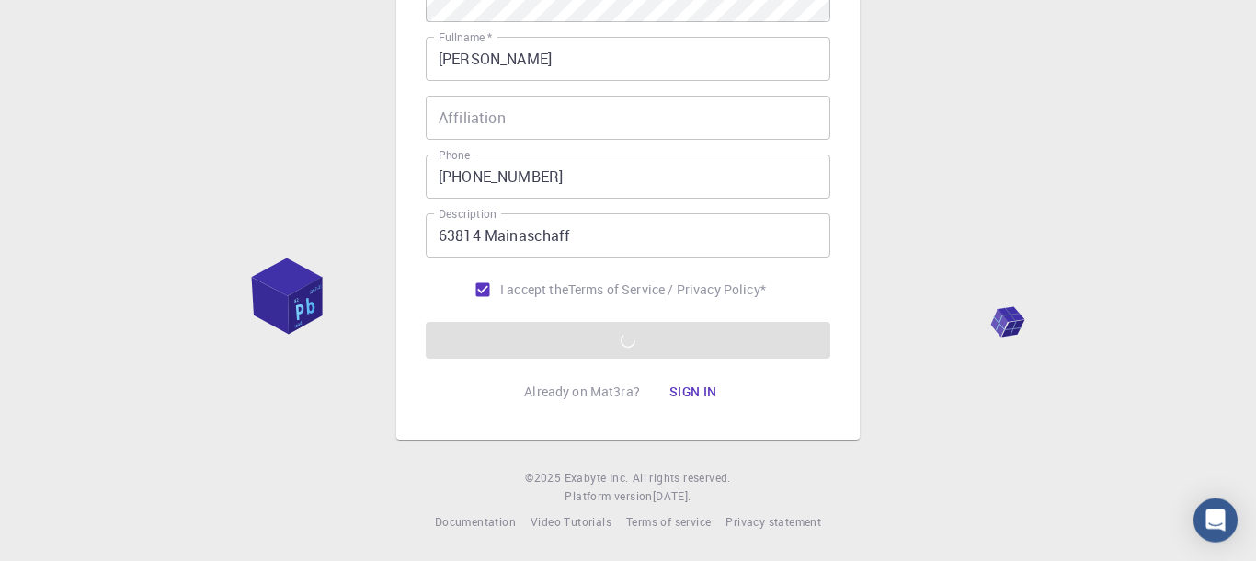
scroll to position [385, 0]
click at [699, 381] on button "Sign in" at bounding box center [692, 391] width 77 height 37
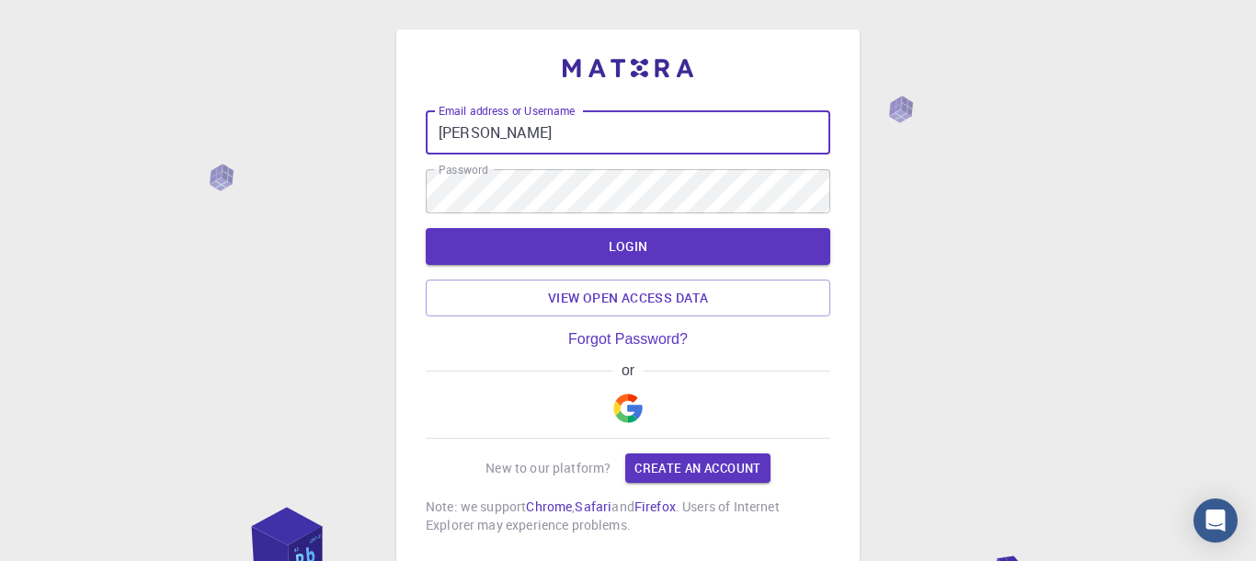
drag, startPoint x: 486, startPoint y: 133, endPoint x: 356, endPoint y: 121, distance: 131.1
click at [426, 120] on input "[PERSON_NAME]" at bounding box center [628, 132] width 404 height 44
type input "robiei"
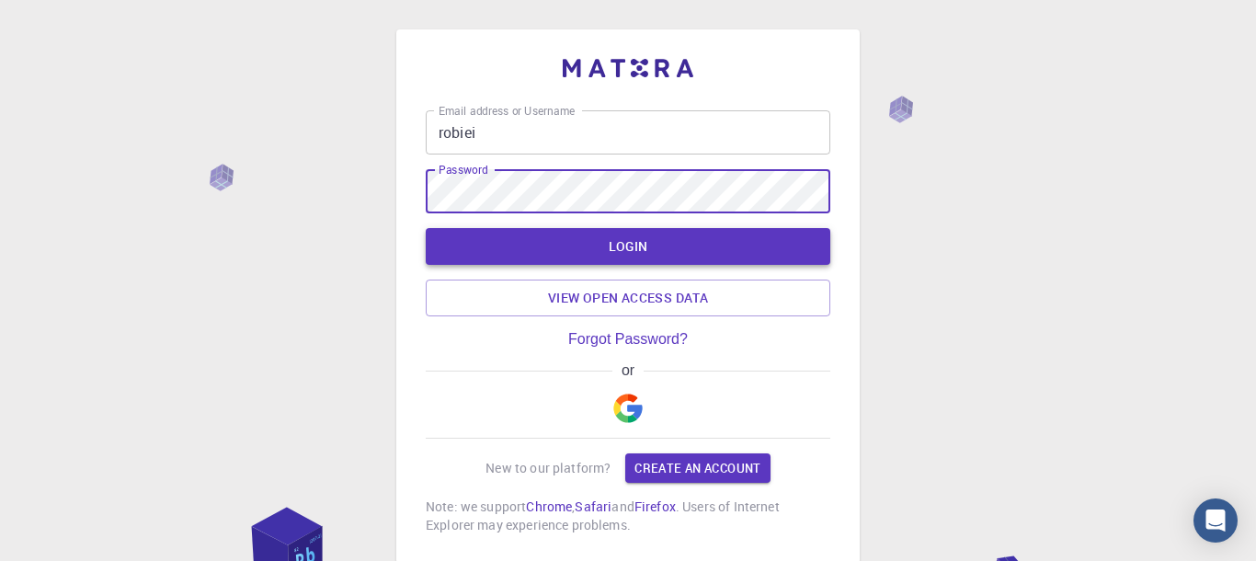
click at [630, 243] on button "LOGIN" at bounding box center [628, 246] width 404 height 37
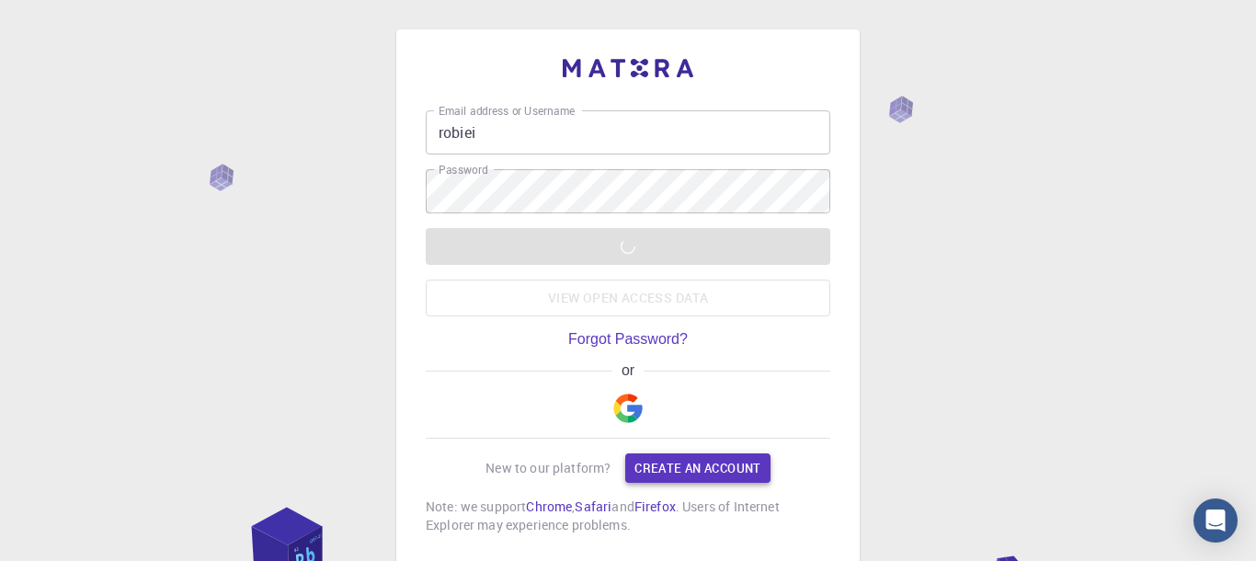
click at [691, 480] on link "Create an account" at bounding box center [697, 467] width 144 height 29
